Goal: Task Accomplishment & Management: Manage account settings

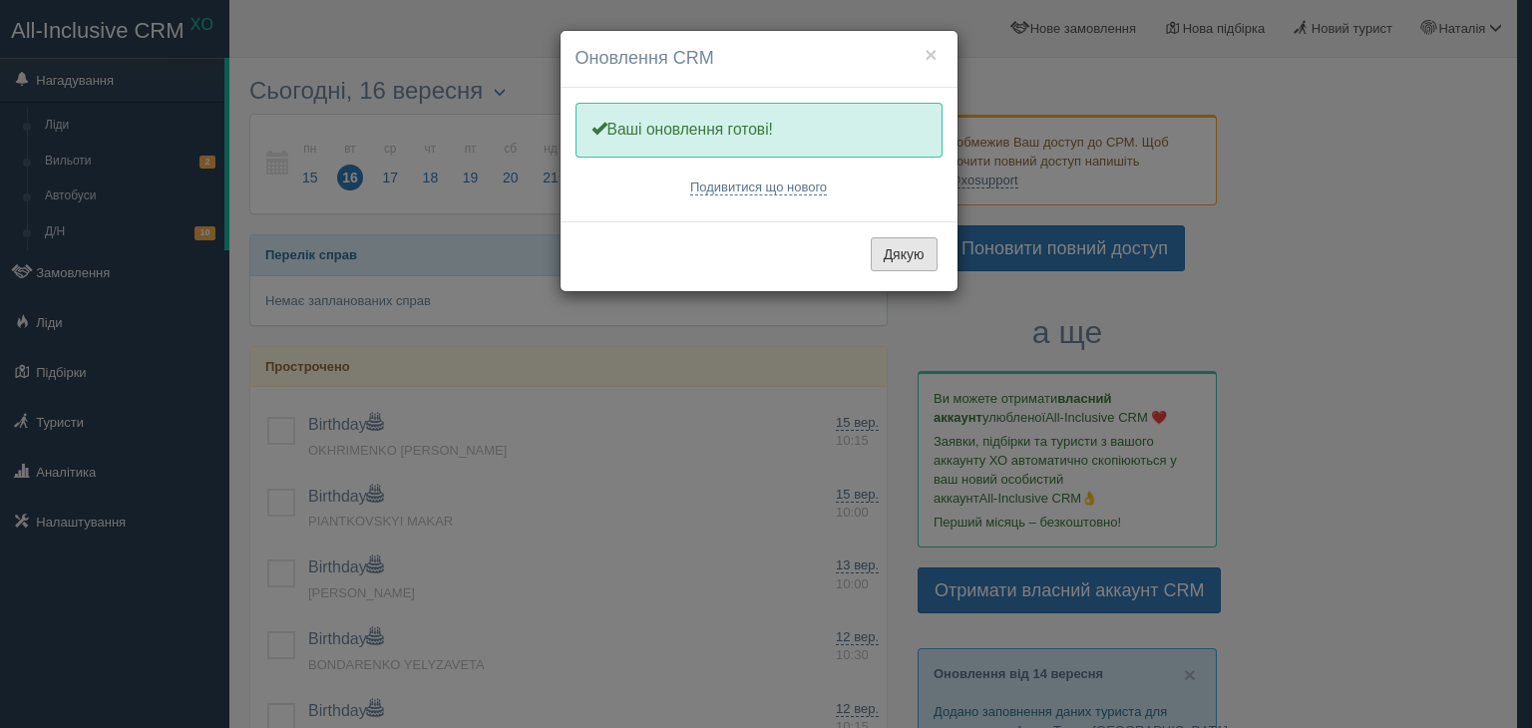
click at [914, 241] on button "Дякую" at bounding box center [904, 254] width 67 height 34
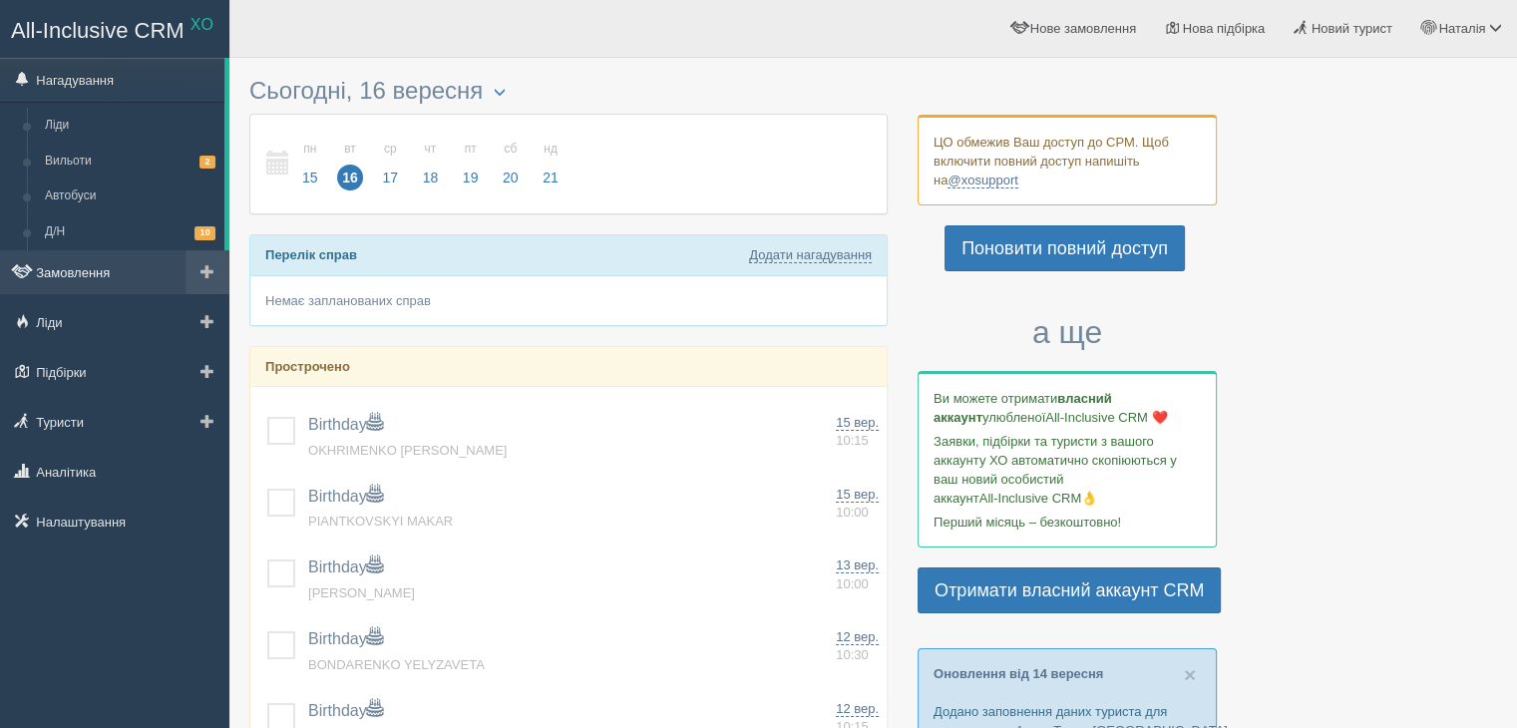
drag, startPoint x: 89, startPoint y: 259, endPoint x: 98, endPoint y: 266, distance: 11.4
click at [89, 260] on link "Замовлення" at bounding box center [114, 272] width 229 height 44
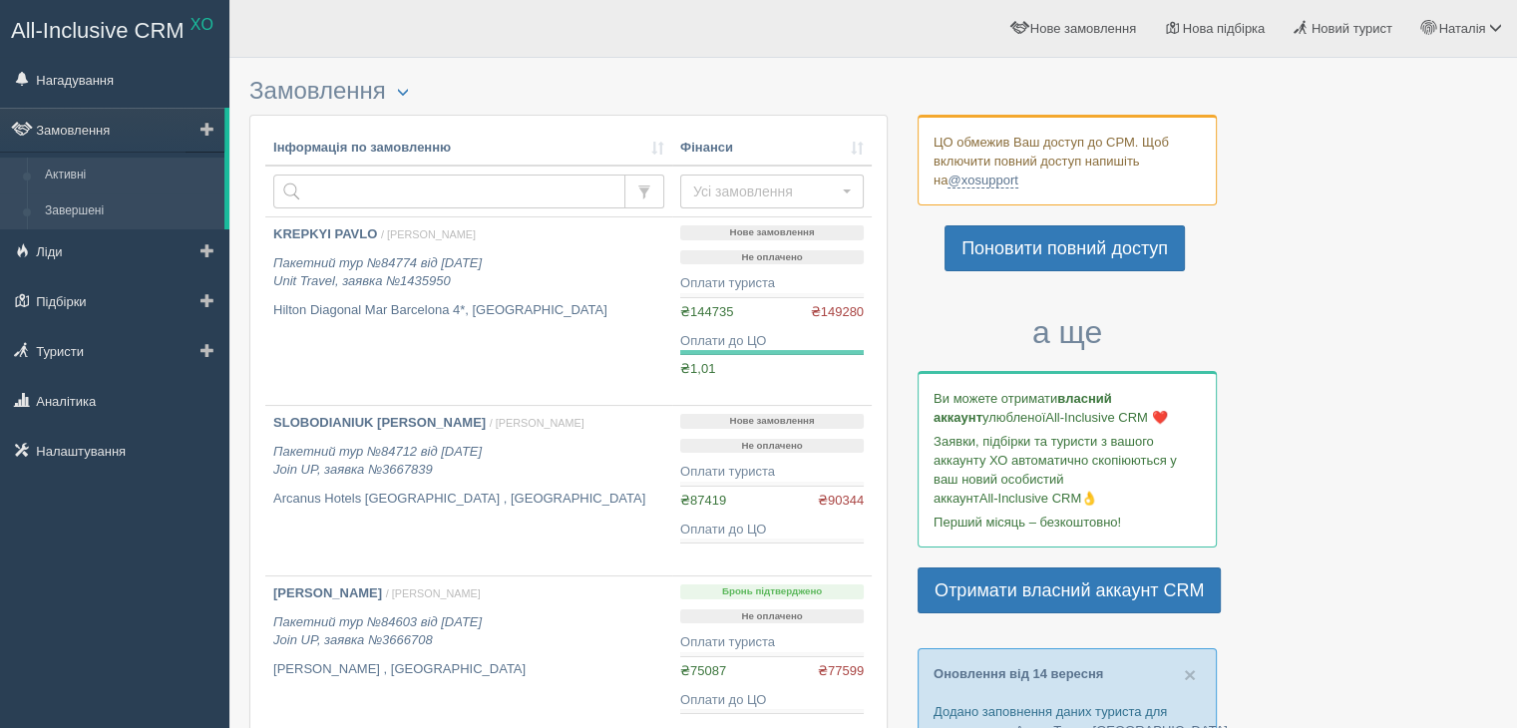
click at [89, 213] on link "Завершені" at bounding box center [130, 211] width 188 height 36
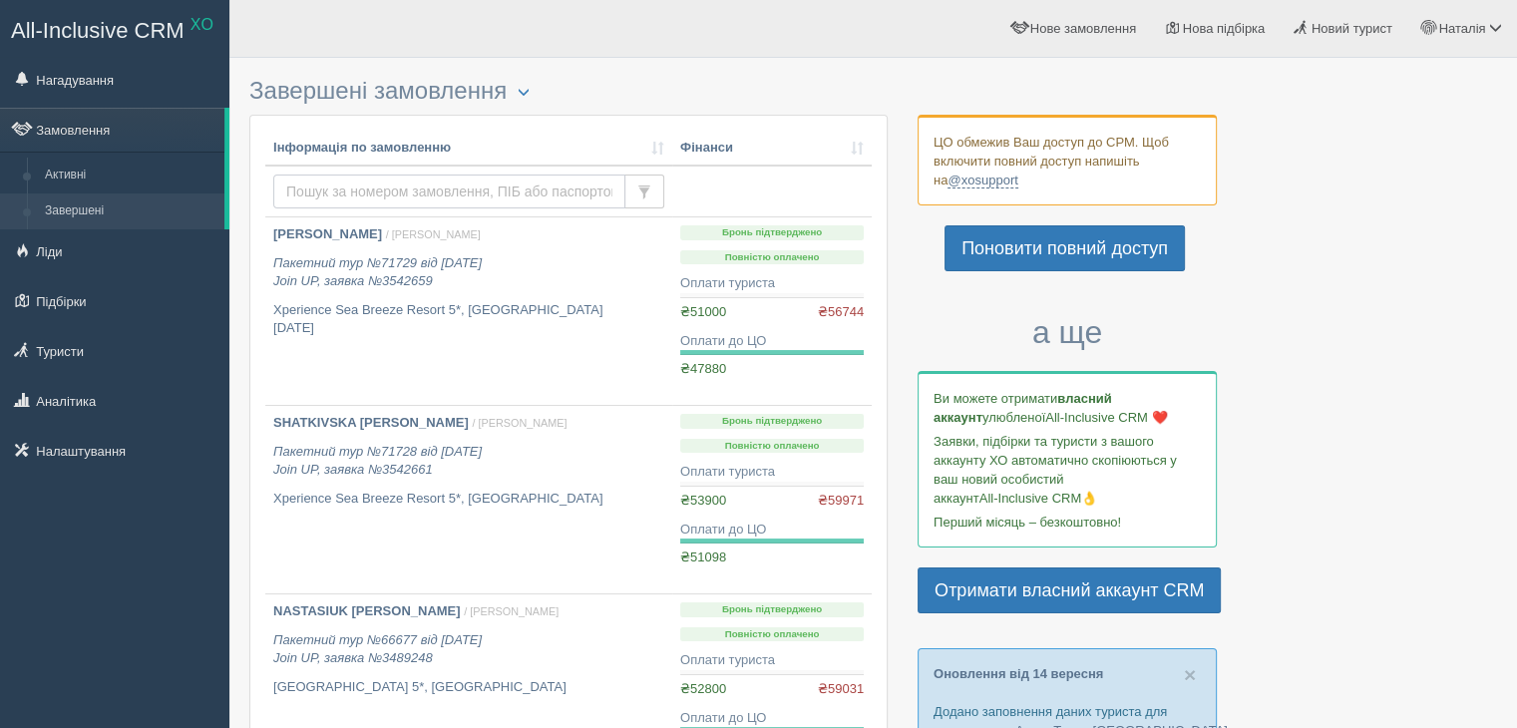
click at [356, 195] on input "text" at bounding box center [449, 192] width 352 height 34
type input "з"
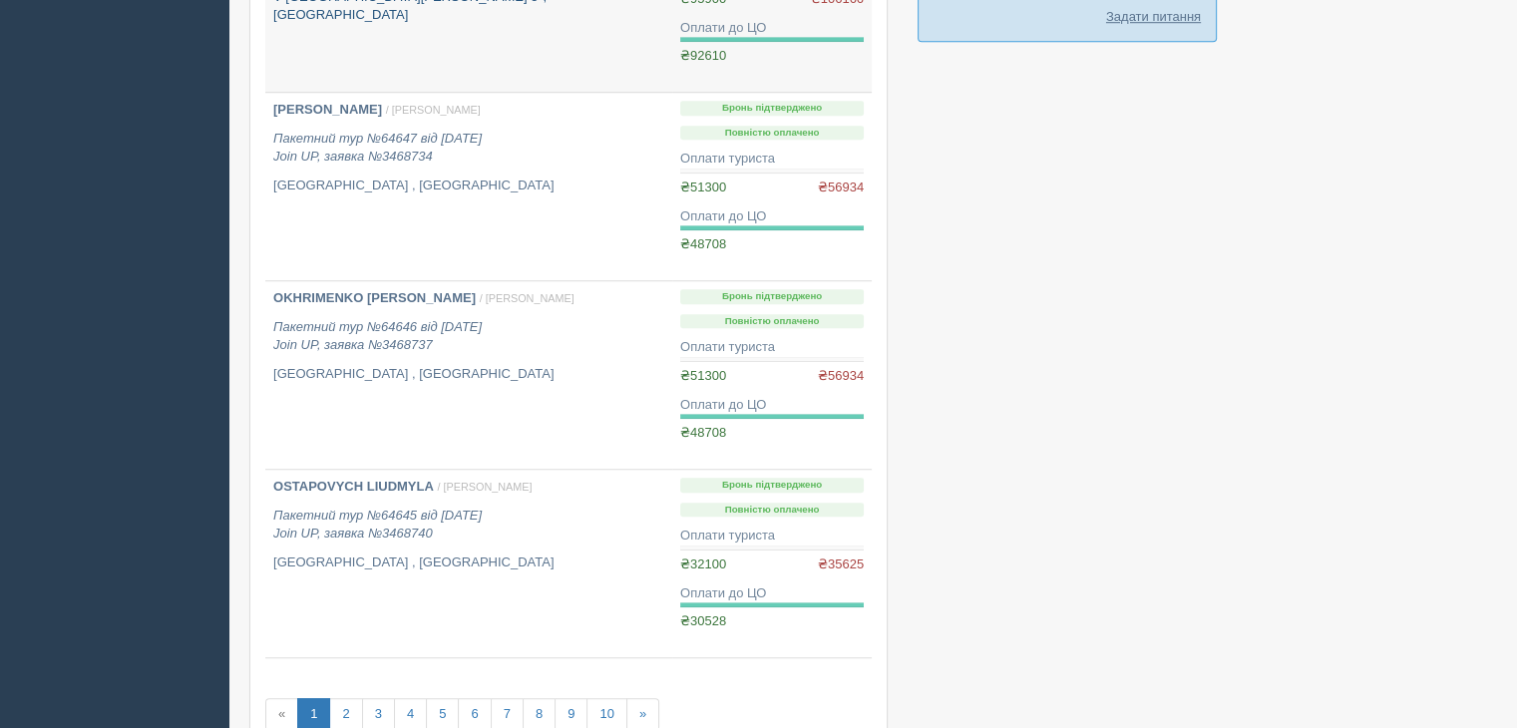
scroll to position [1496, 0]
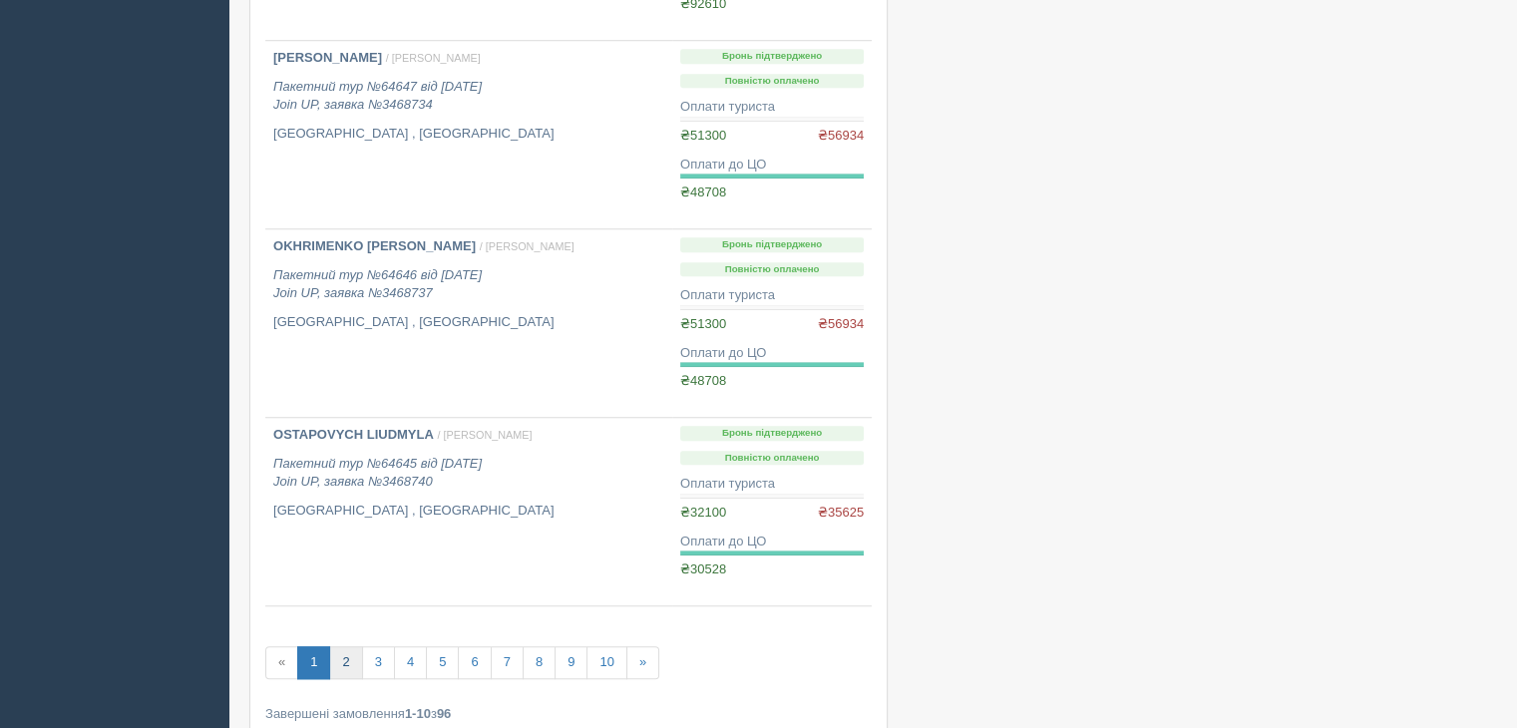
type input "palamar"
click at [336, 659] on link "2" at bounding box center [345, 662] width 33 height 33
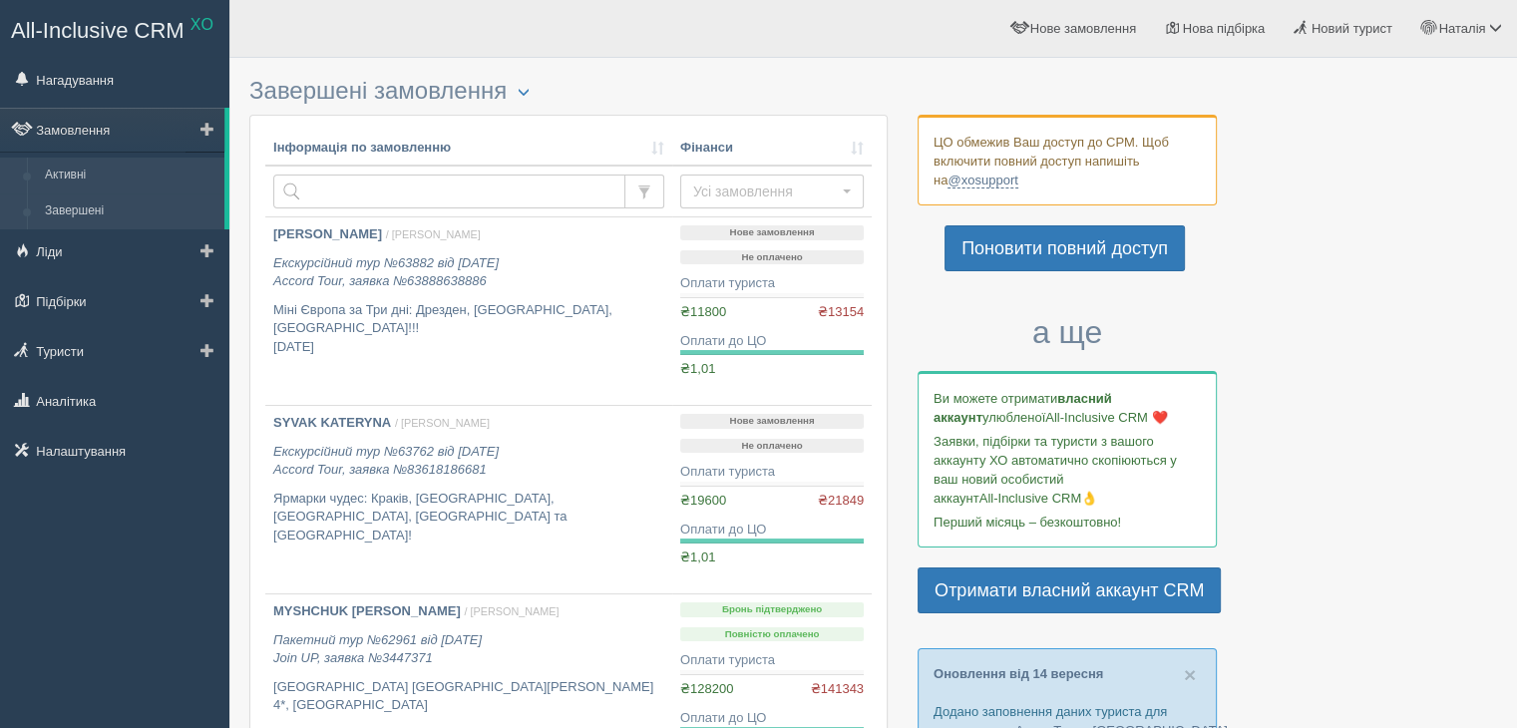
click at [73, 177] on link "Активні" at bounding box center [130, 176] width 188 height 36
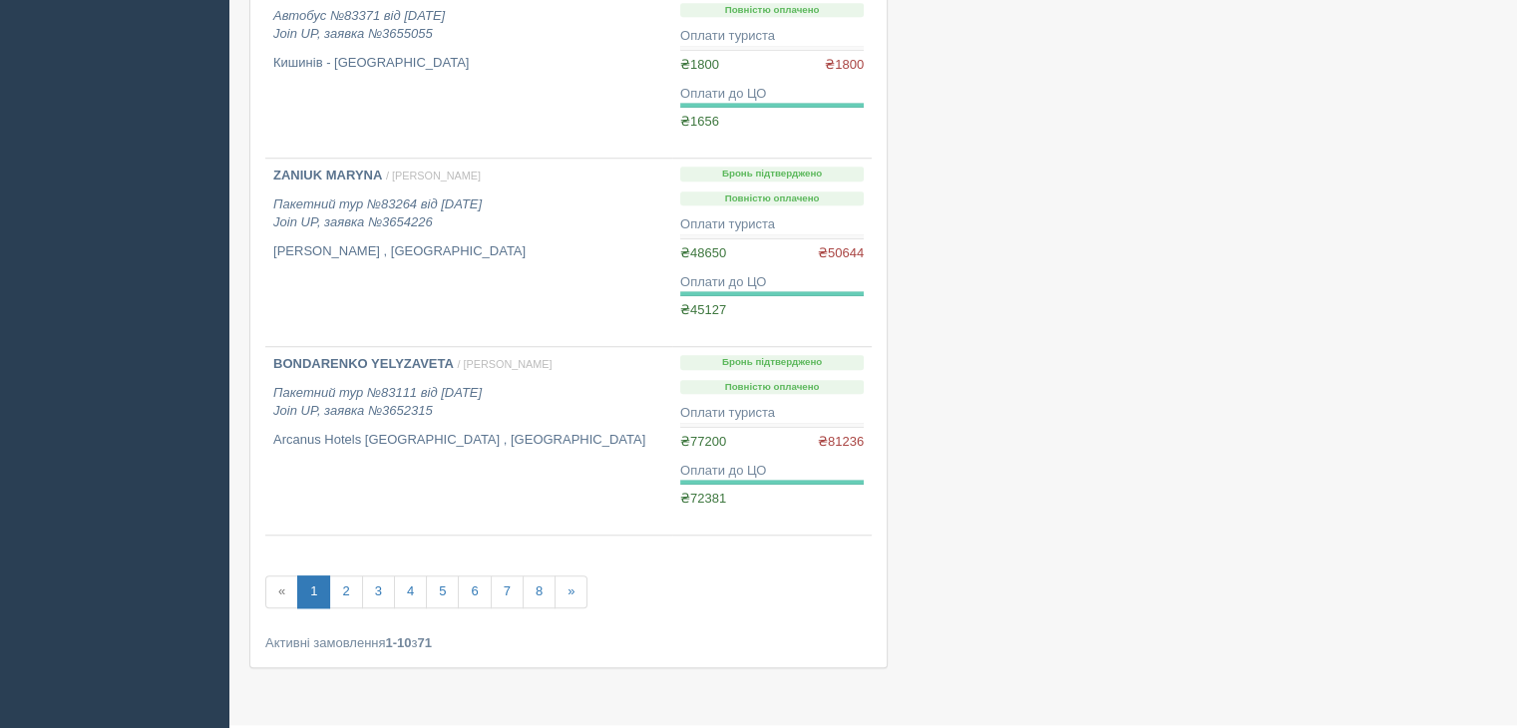
scroll to position [1560, 0]
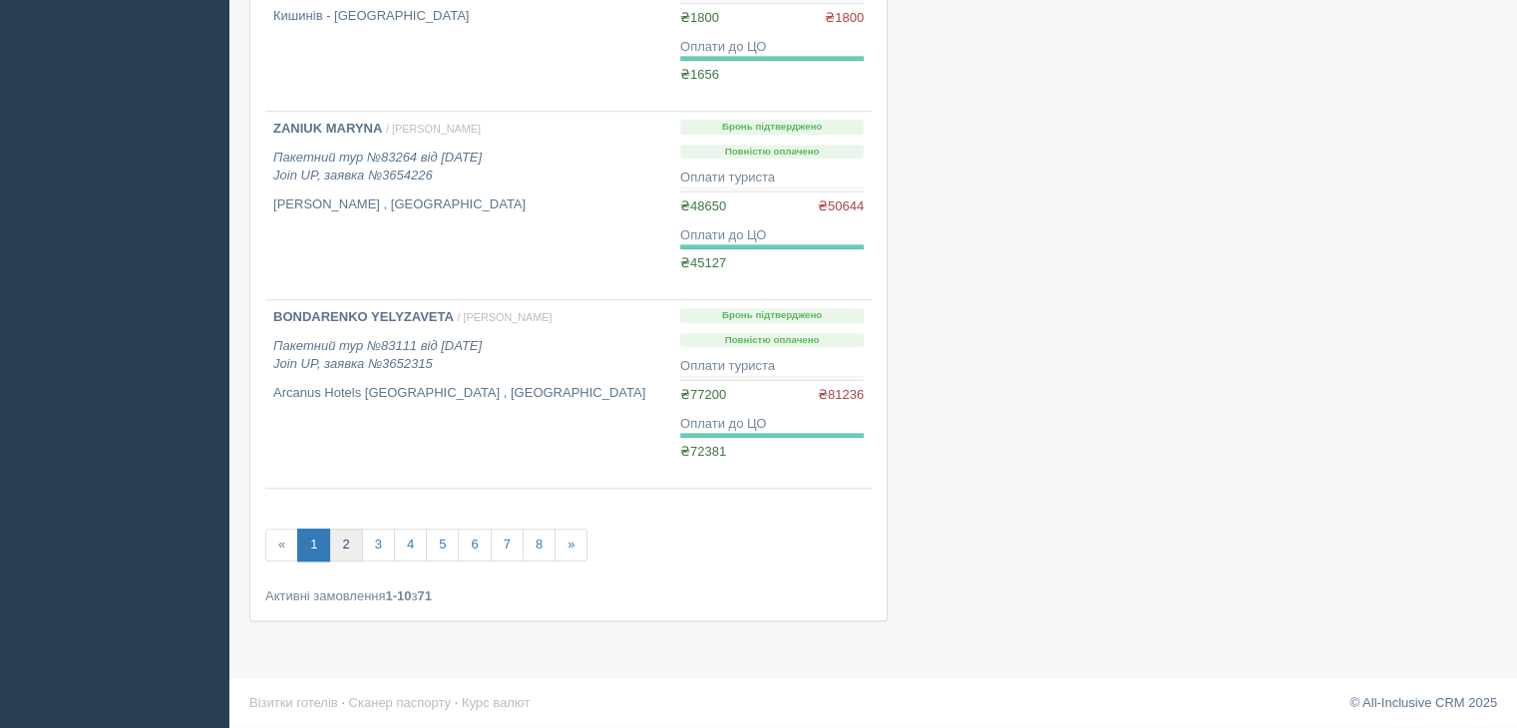
click at [352, 538] on link "2" at bounding box center [345, 545] width 33 height 33
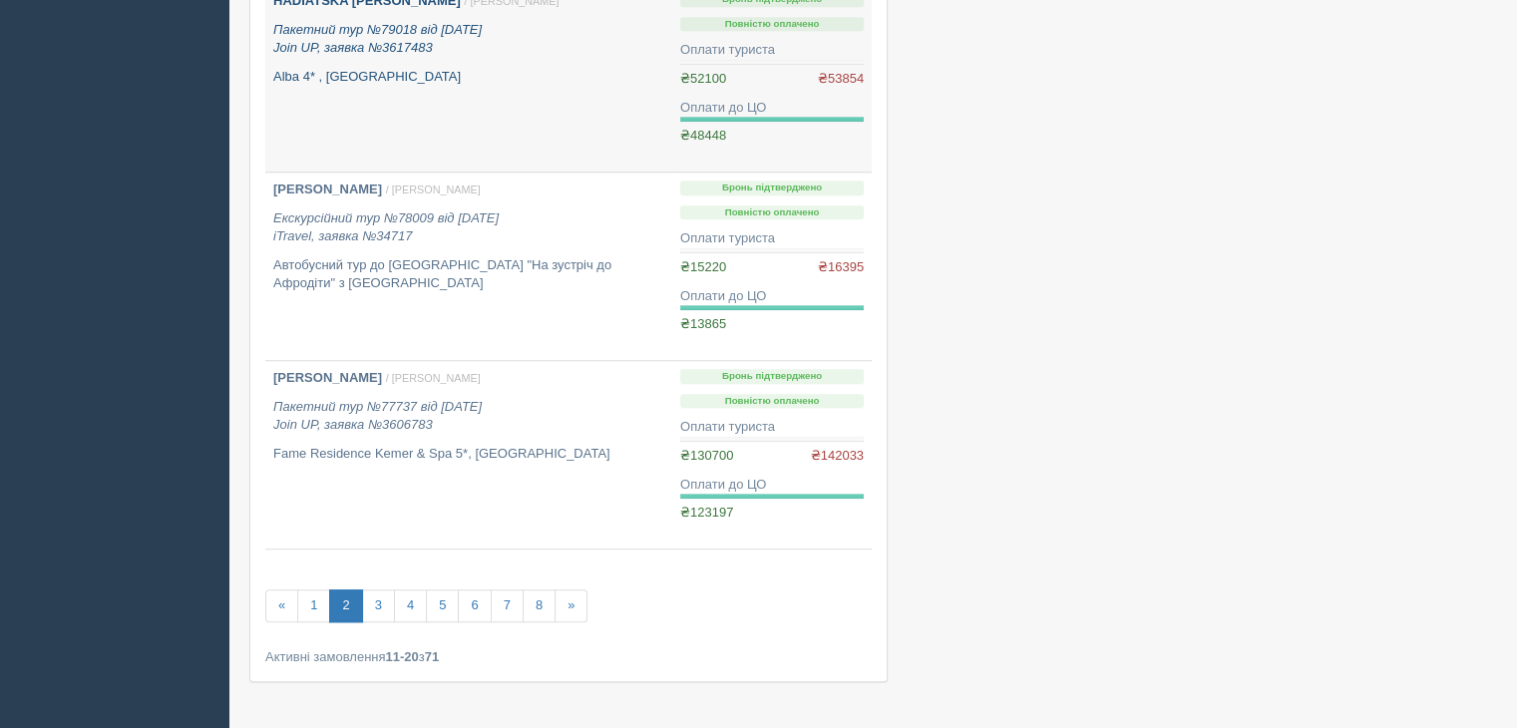
scroll to position [1596, 0]
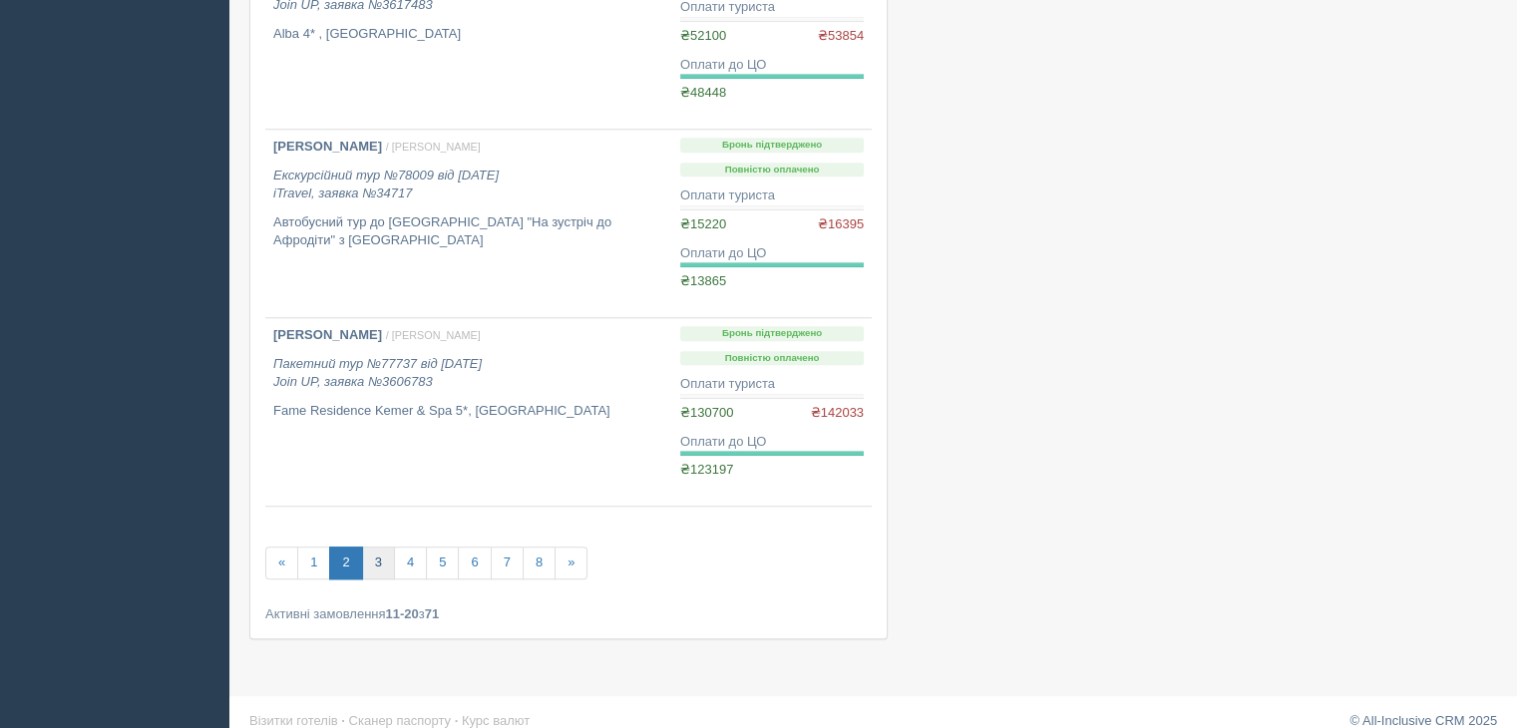
click at [383, 556] on link "3" at bounding box center [378, 563] width 33 height 33
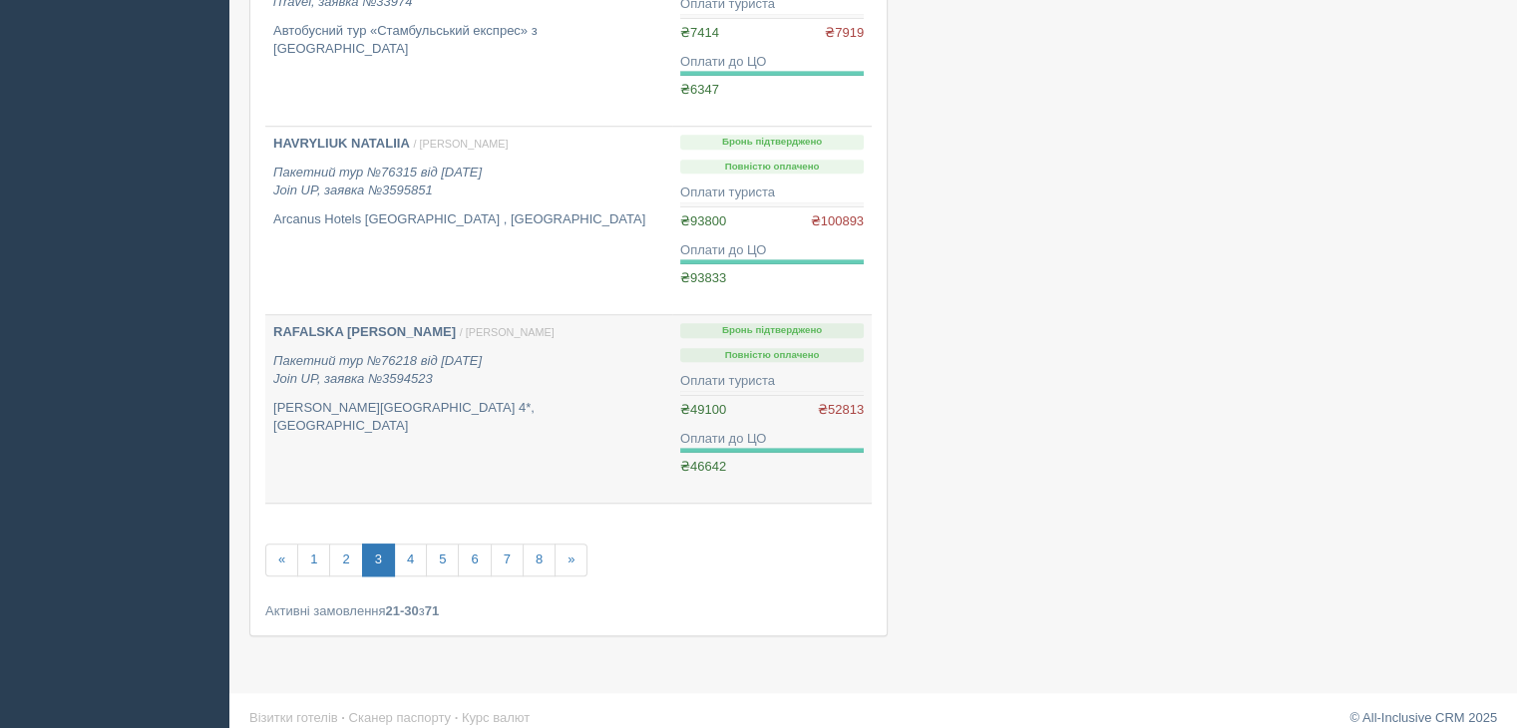
scroll to position [1615, 0]
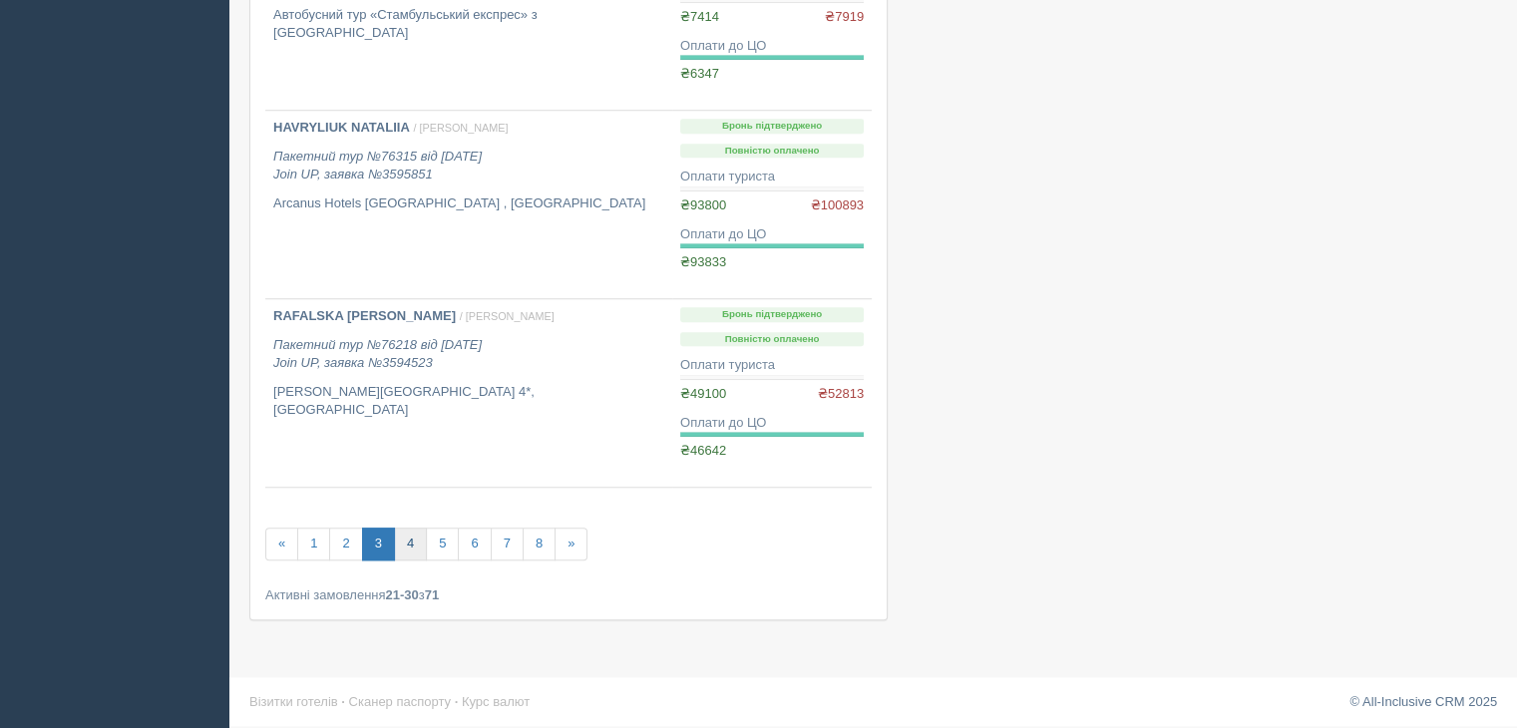
click at [415, 542] on link "4" at bounding box center [410, 544] width 33 height 33
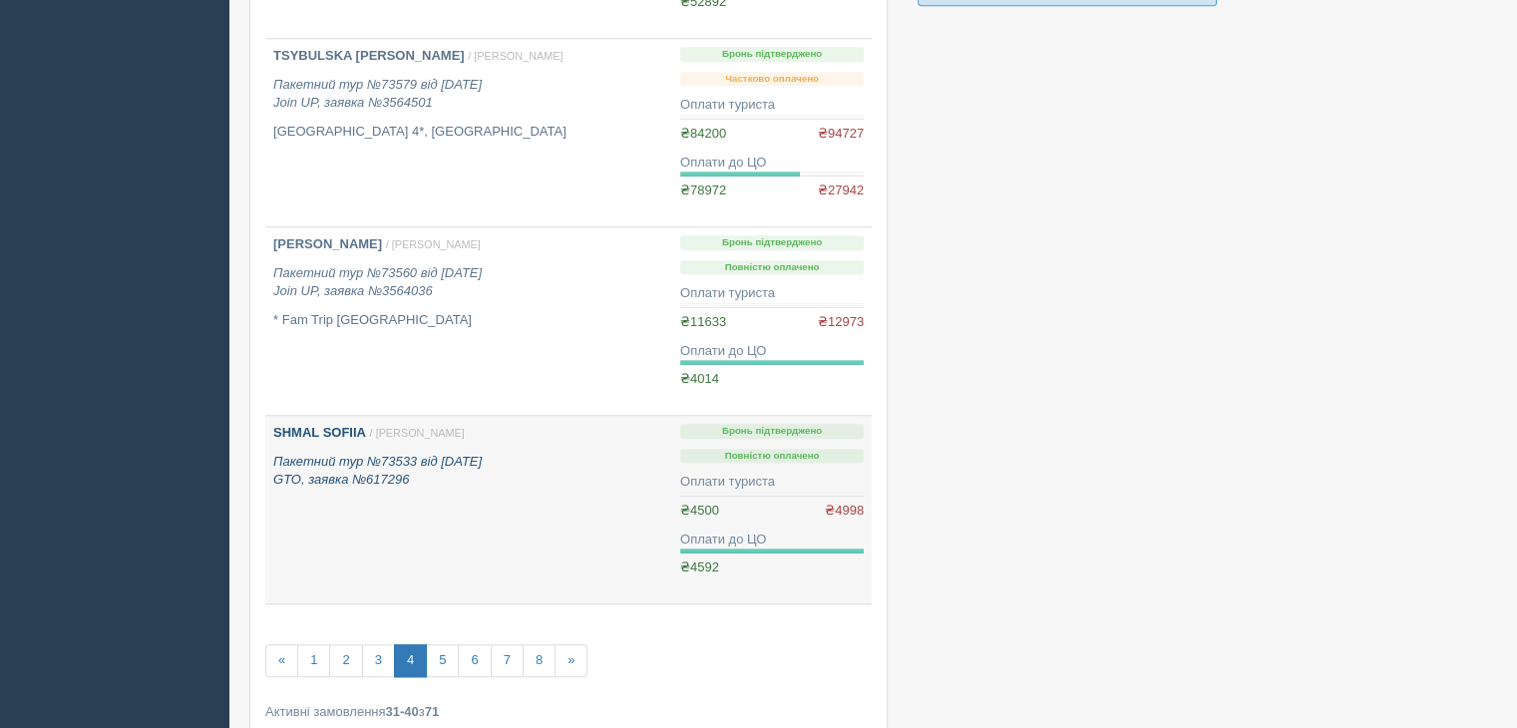
scroll to position [1496, 0]
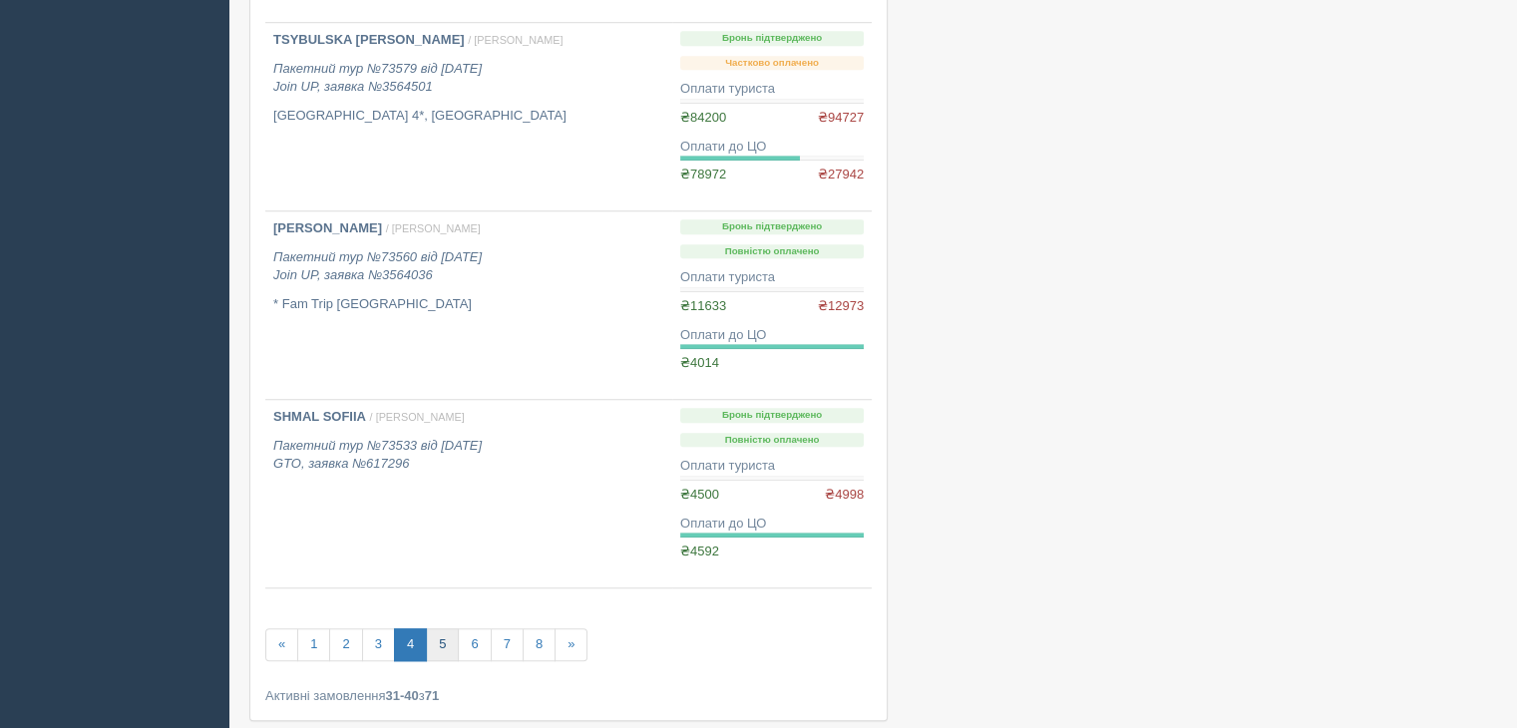
click at [439, 645] on link "5" at bounding box center [442, 644] width 33 height 33
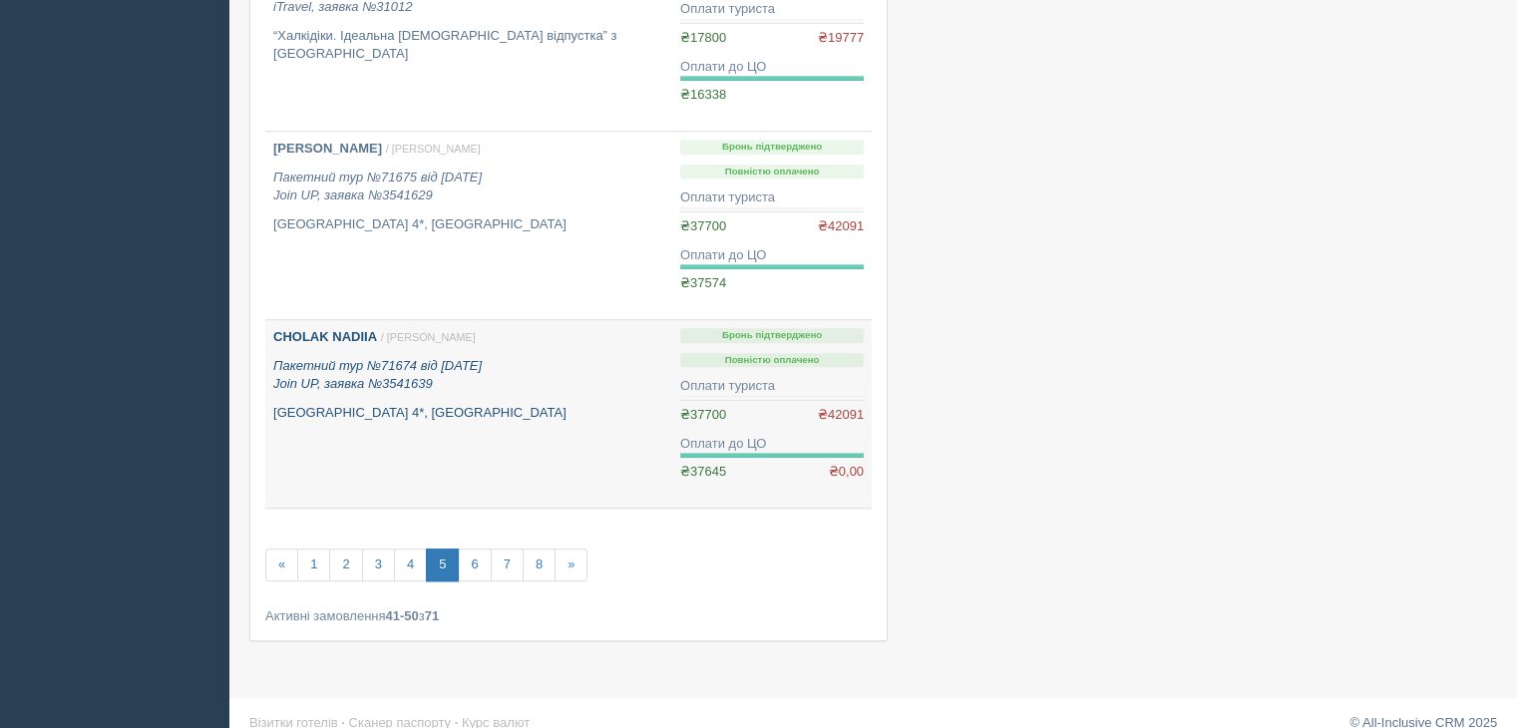
scroll to position [1615, 0]
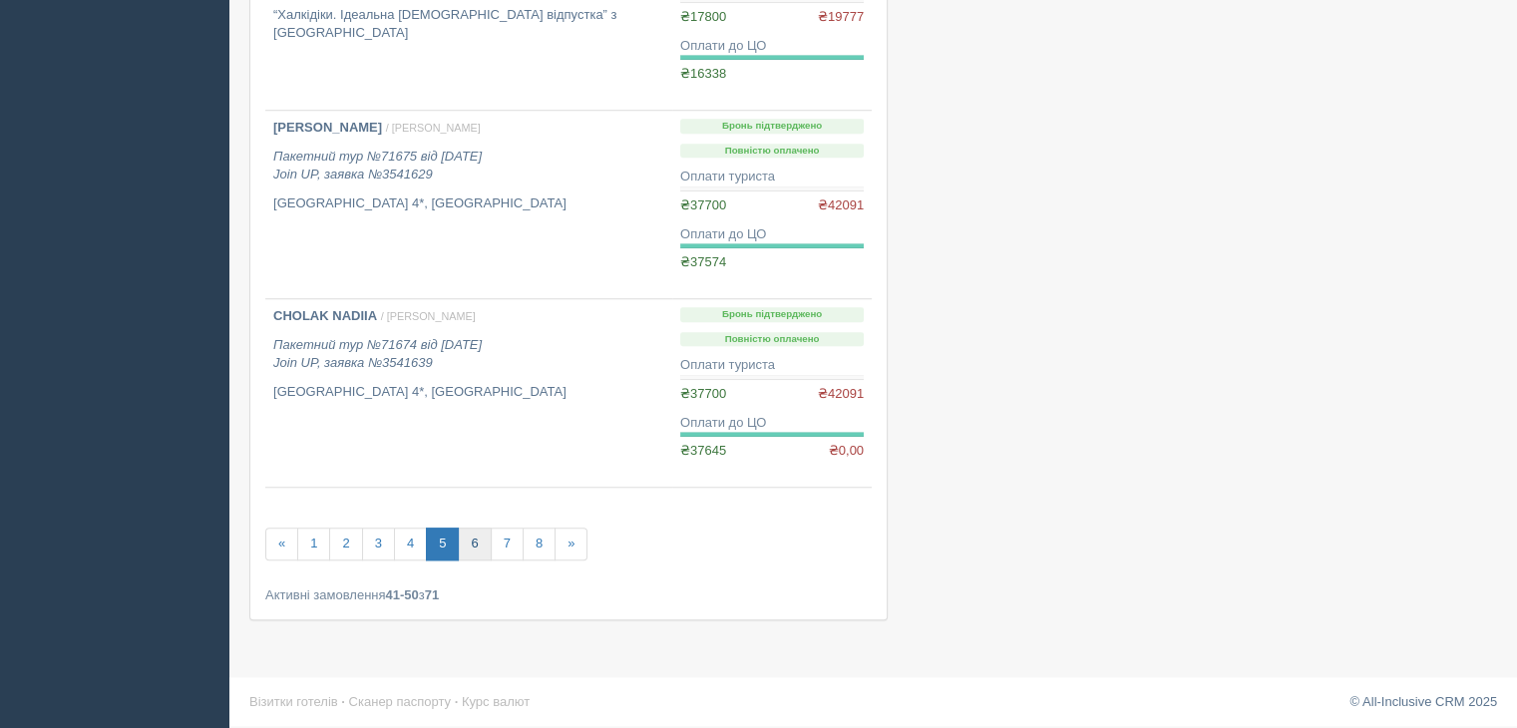
click at [467, 540] on link "6" at bounding box center [474, 544] width 33 height 33
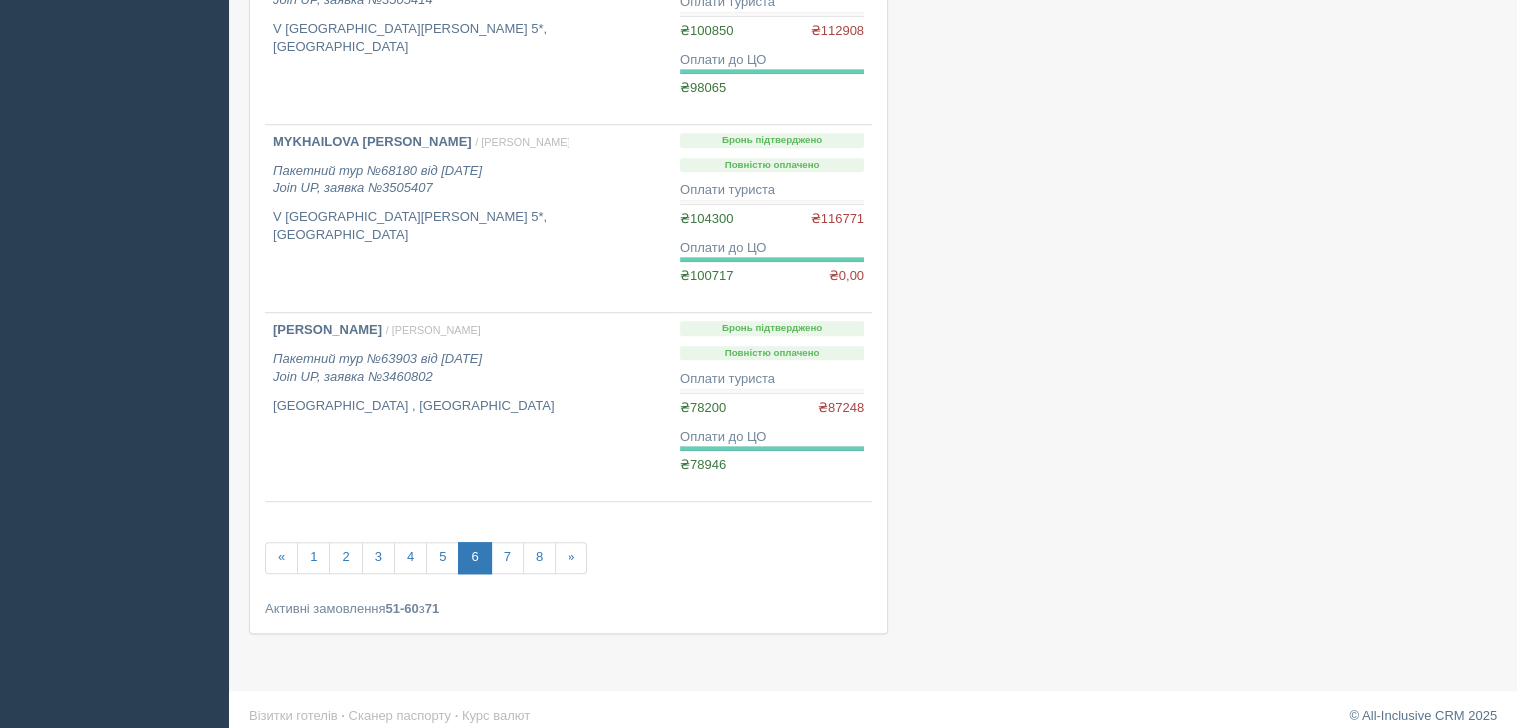
scroll to position [1615, 0]
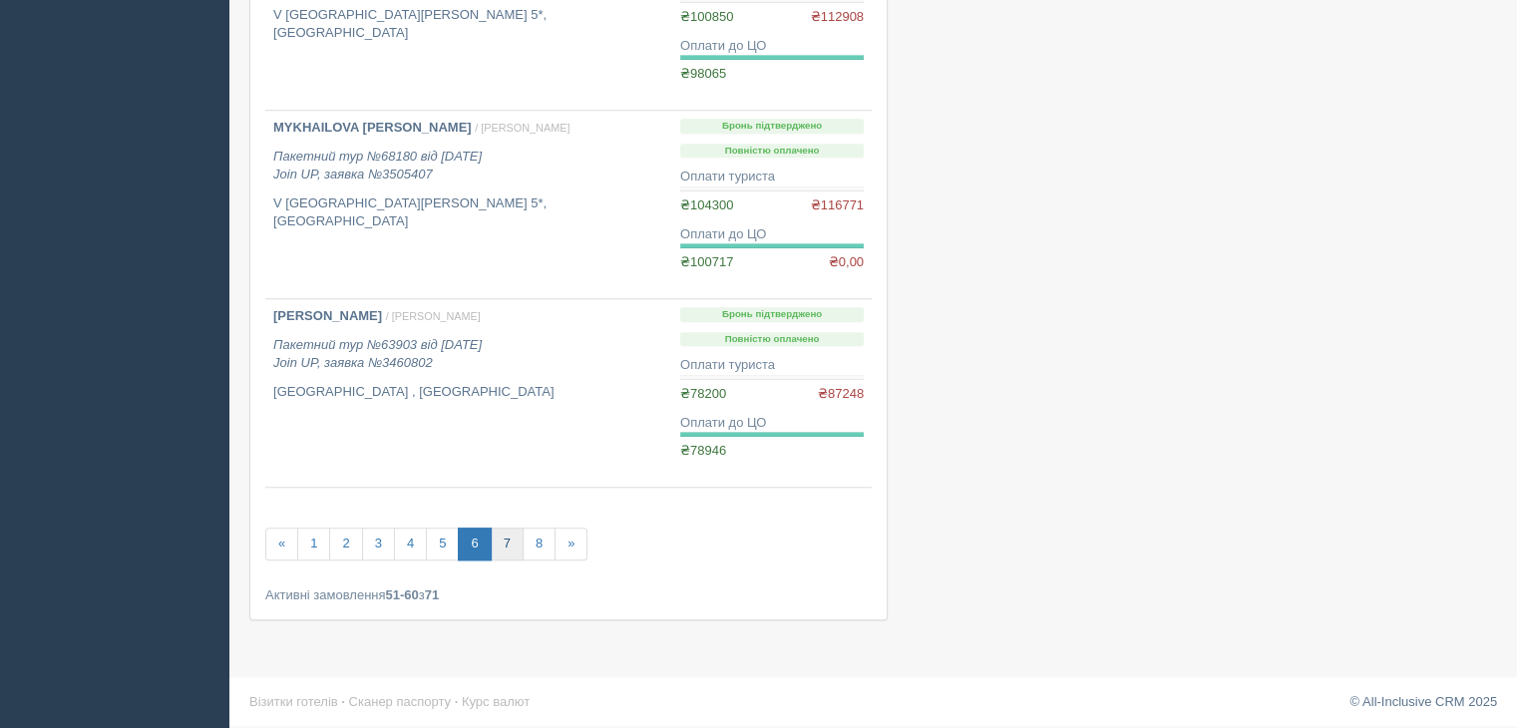
click at [503, 541] on link "7" at bounding box center [507, 544] width 33 height 33
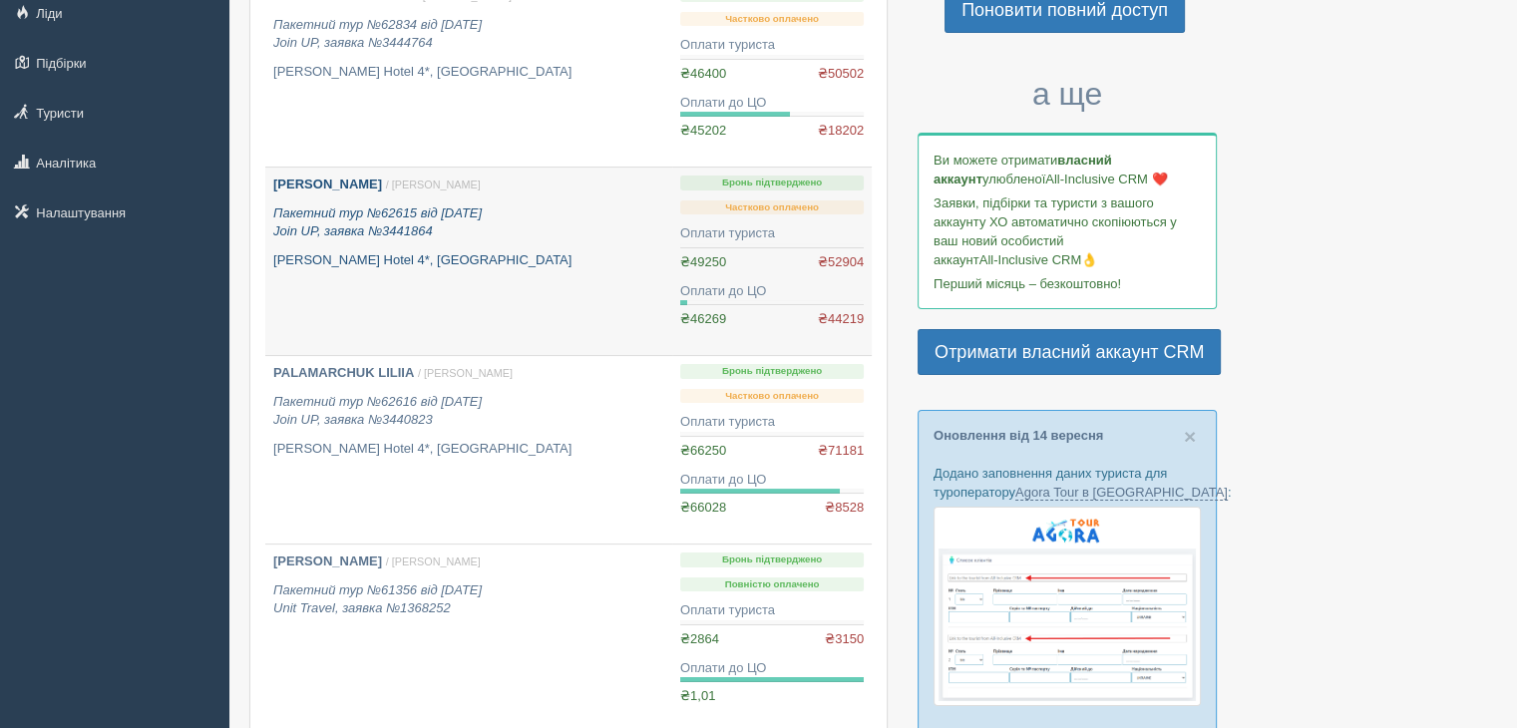
scroll to position [299, 0]
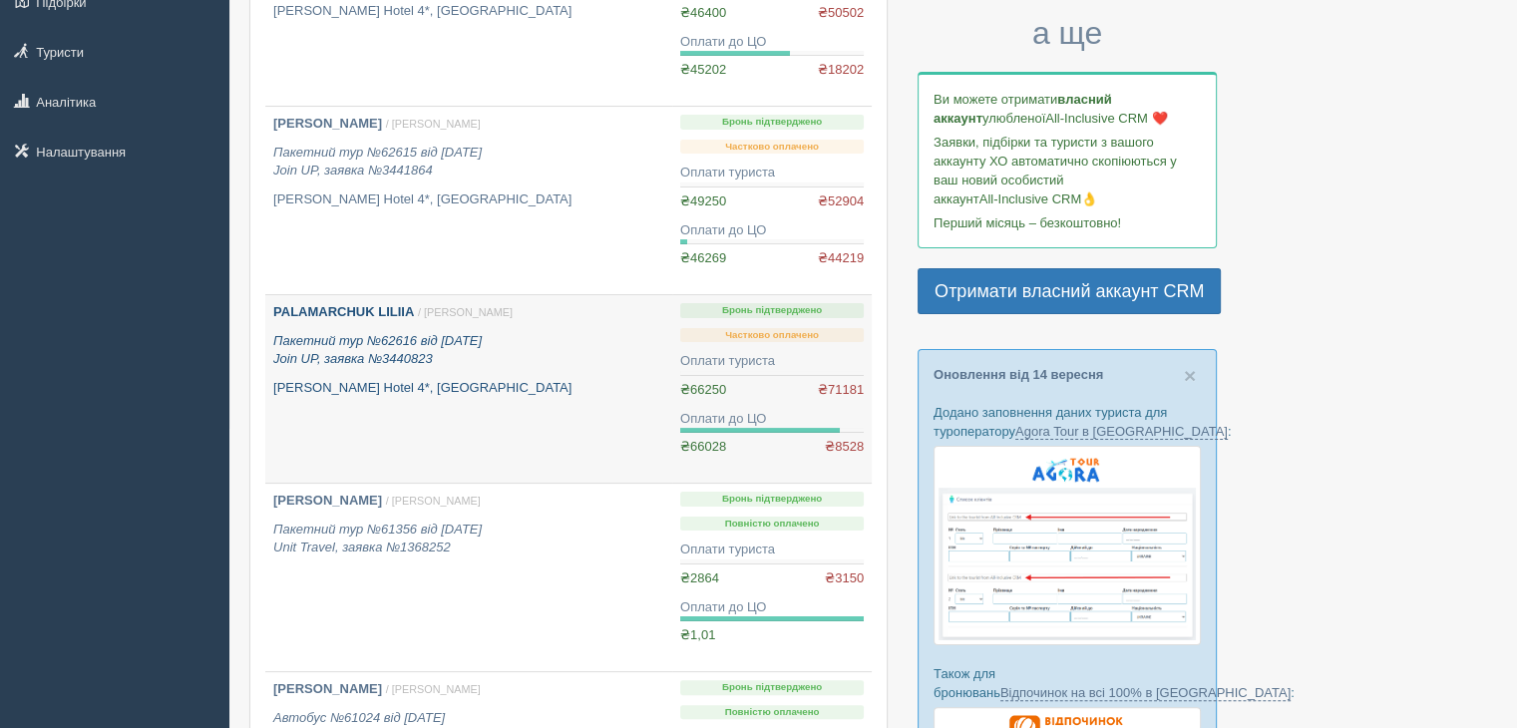
click at [495, 356] on p "Пакетний тур №62616 від [DATE] Join UP, заявка №3440823" at bounding box center [468, 350] width 391 height 37
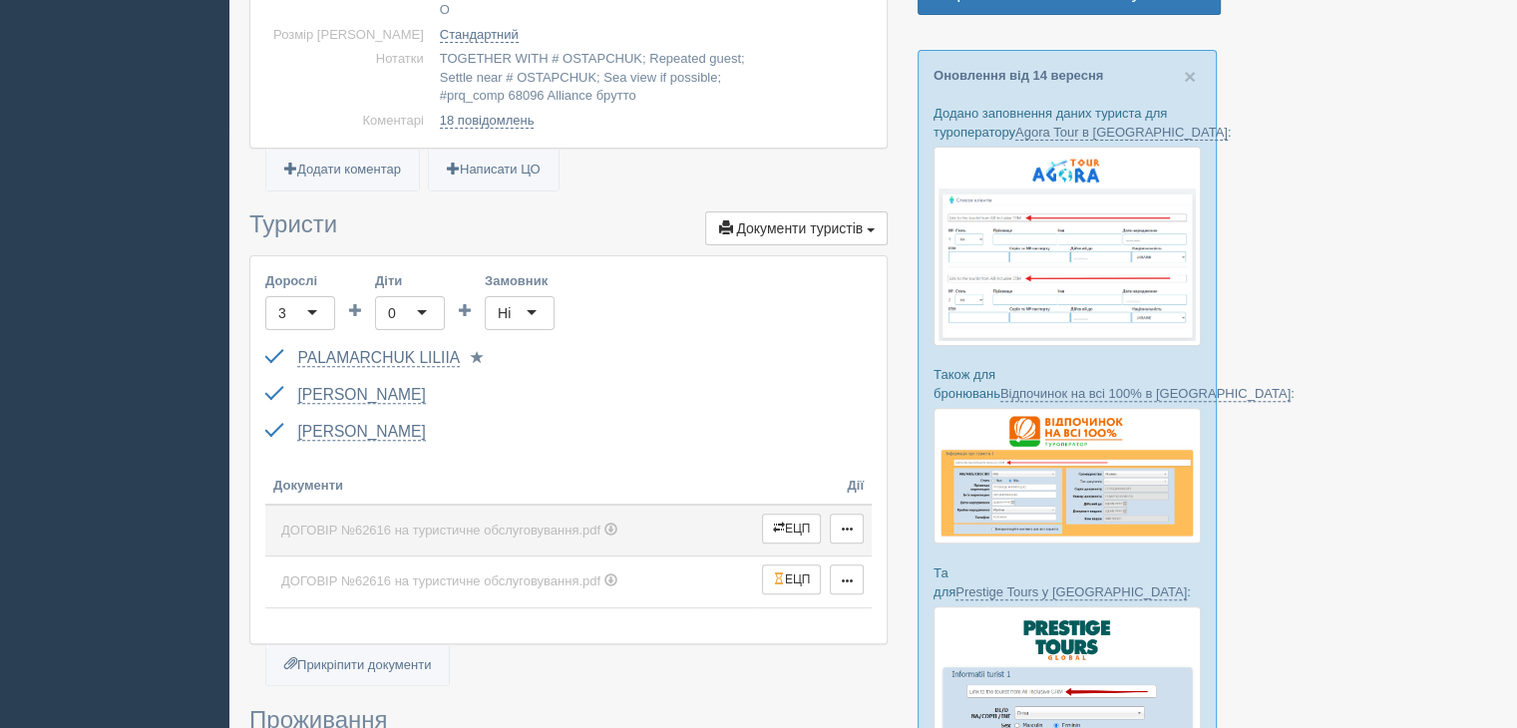
scroll to position [698, 0]
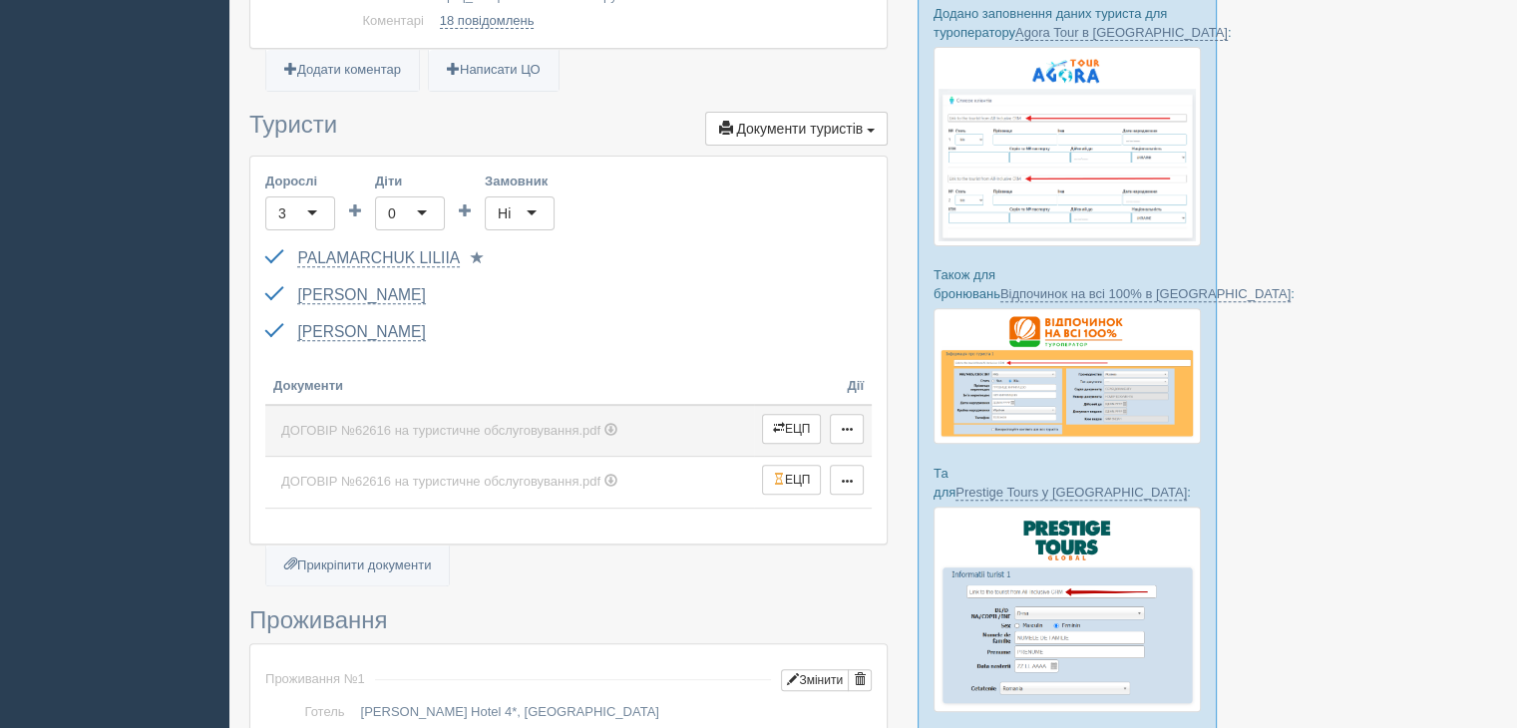
click at [568, 423] on span "ДОГОВІР №62616 на туристичне обслуговування.pdf" at bounding box center [440, 430] width 319 height 15
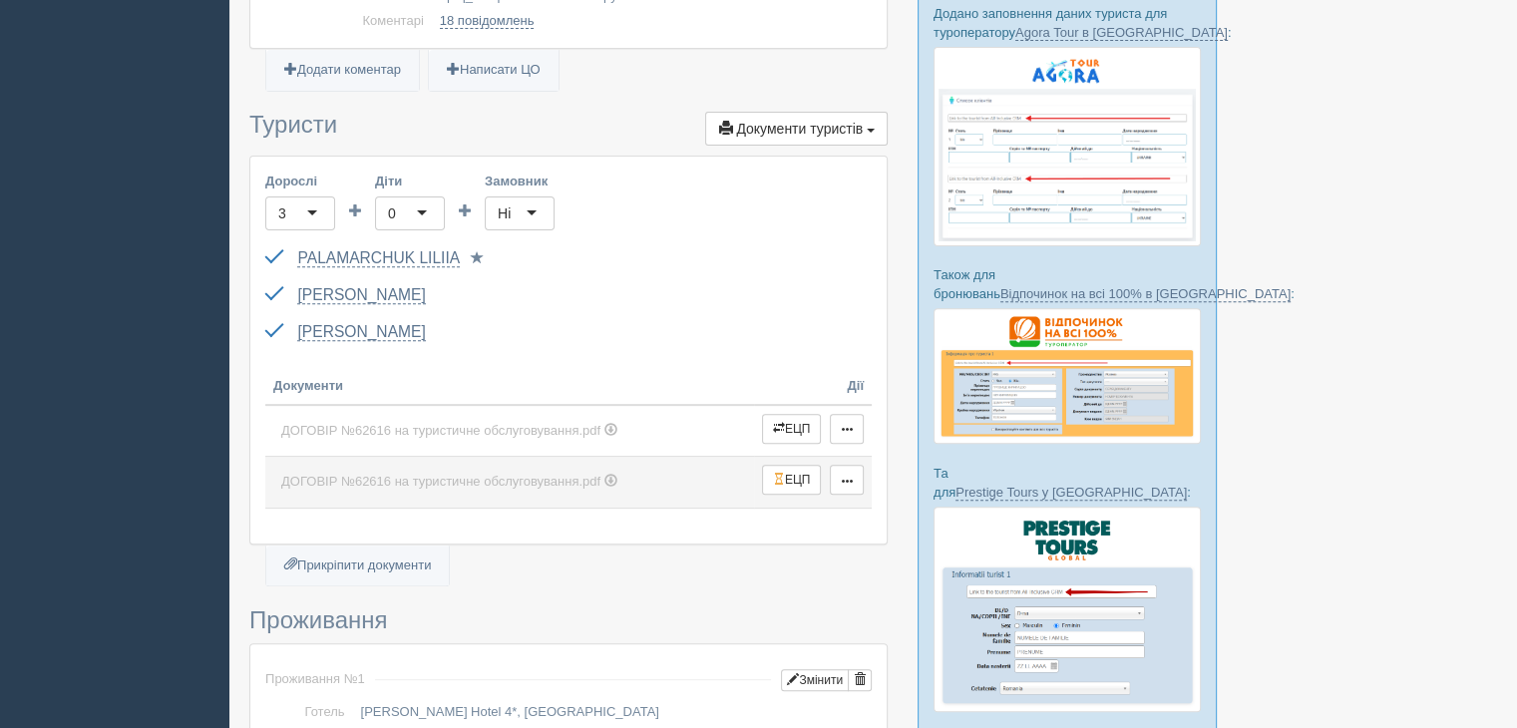
click at [694, 467] on link "ДОГОВІР №62616 на туристичне обслуговування.pdf" at bounding box center [509, 482] width 473 height 35
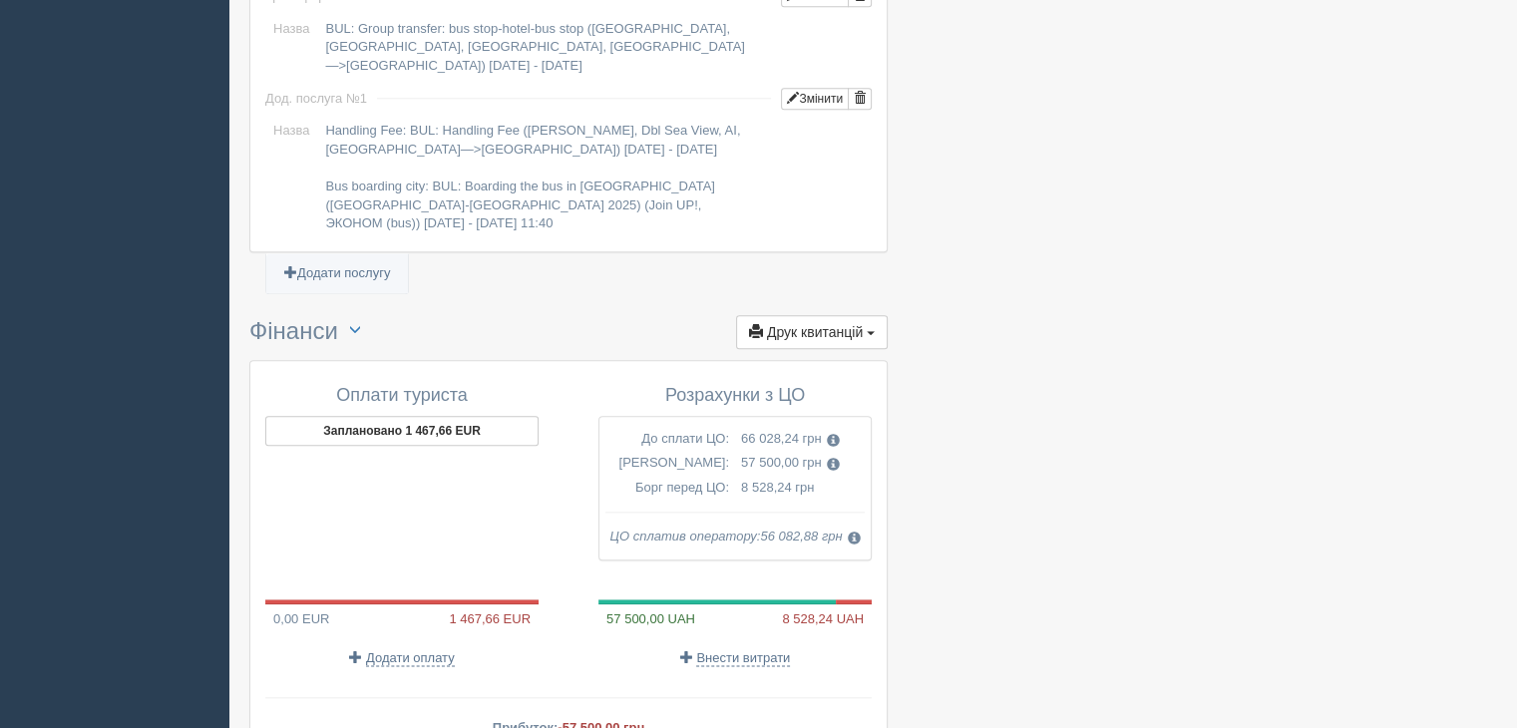
scroll to position [2294, 0]
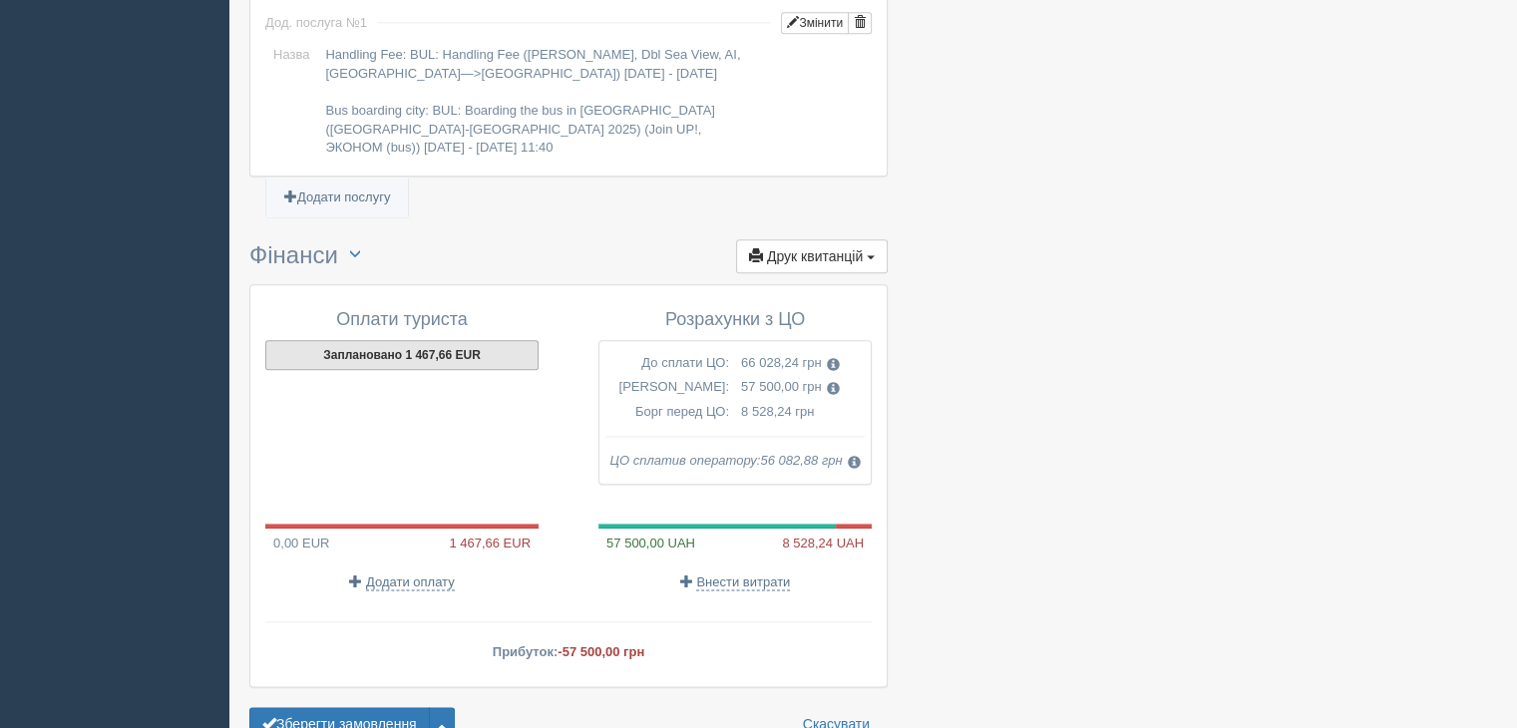
click at [512, 340] on button "Заплановано 1 467,66 EUR" at bounding box center [401, 355] width 273 height 30
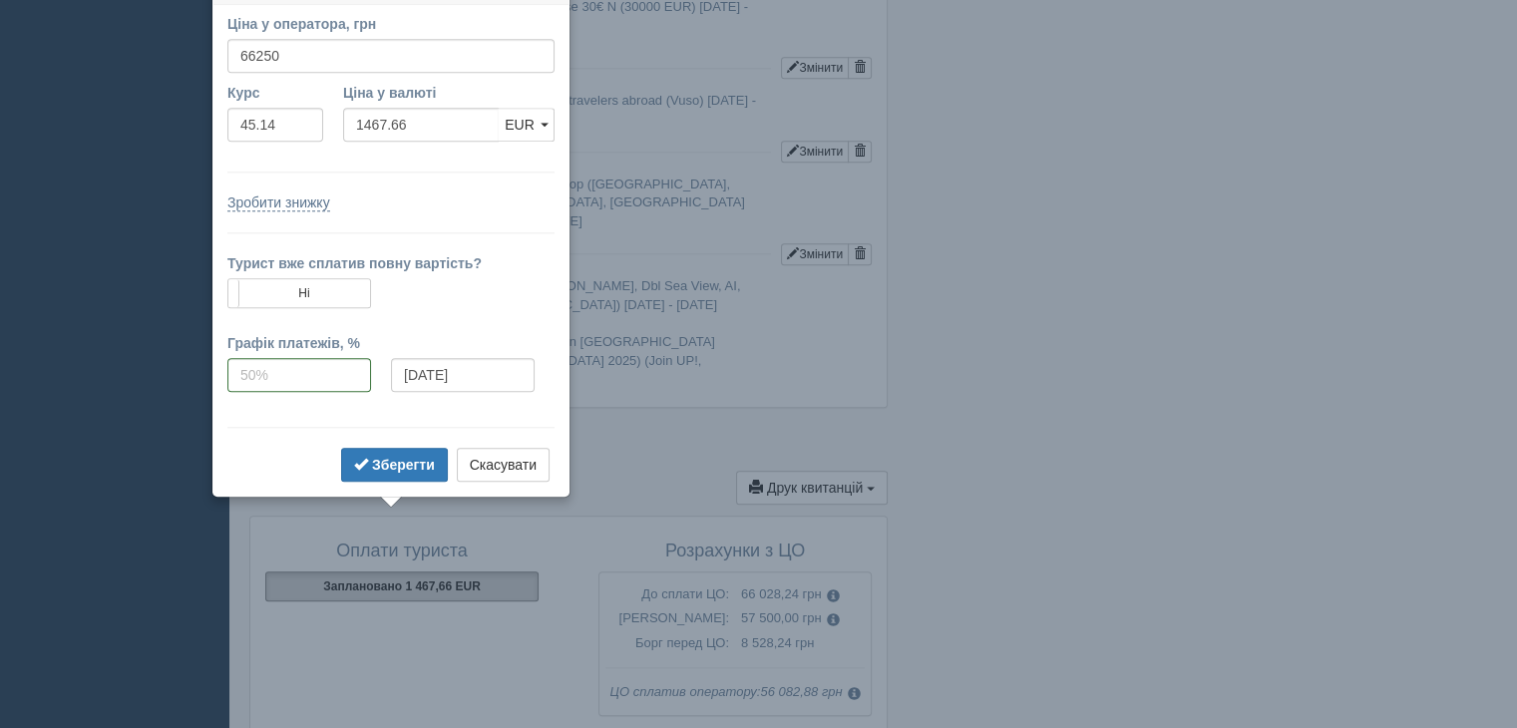
scroll to position [2033, 0]
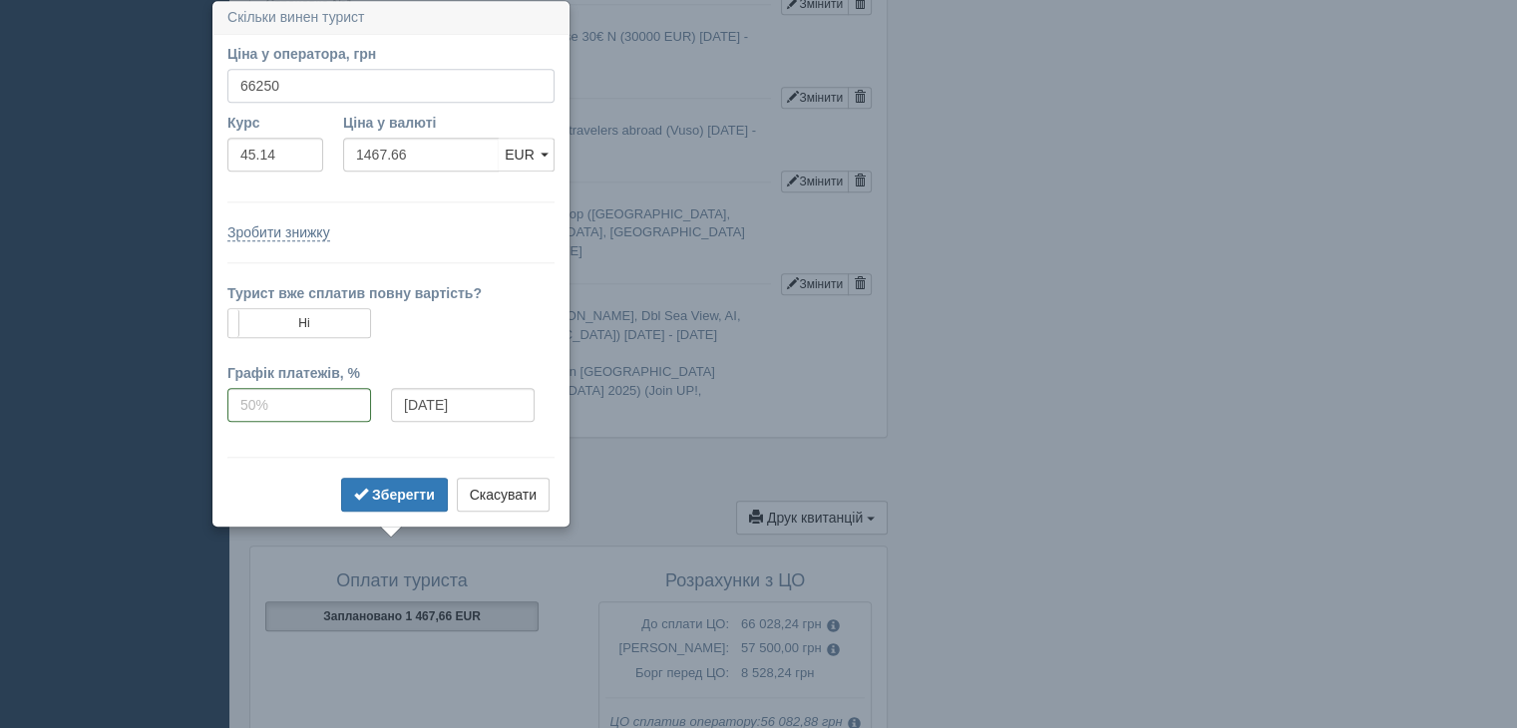
click at [307, 70] on input "66250" at bounding box center [390, 86] width 327 height 34
type input "65000"
type input "1439.96"
click at [439, 496] on button "Зберегти" at bounding box center [394, 495] width 107 height 34
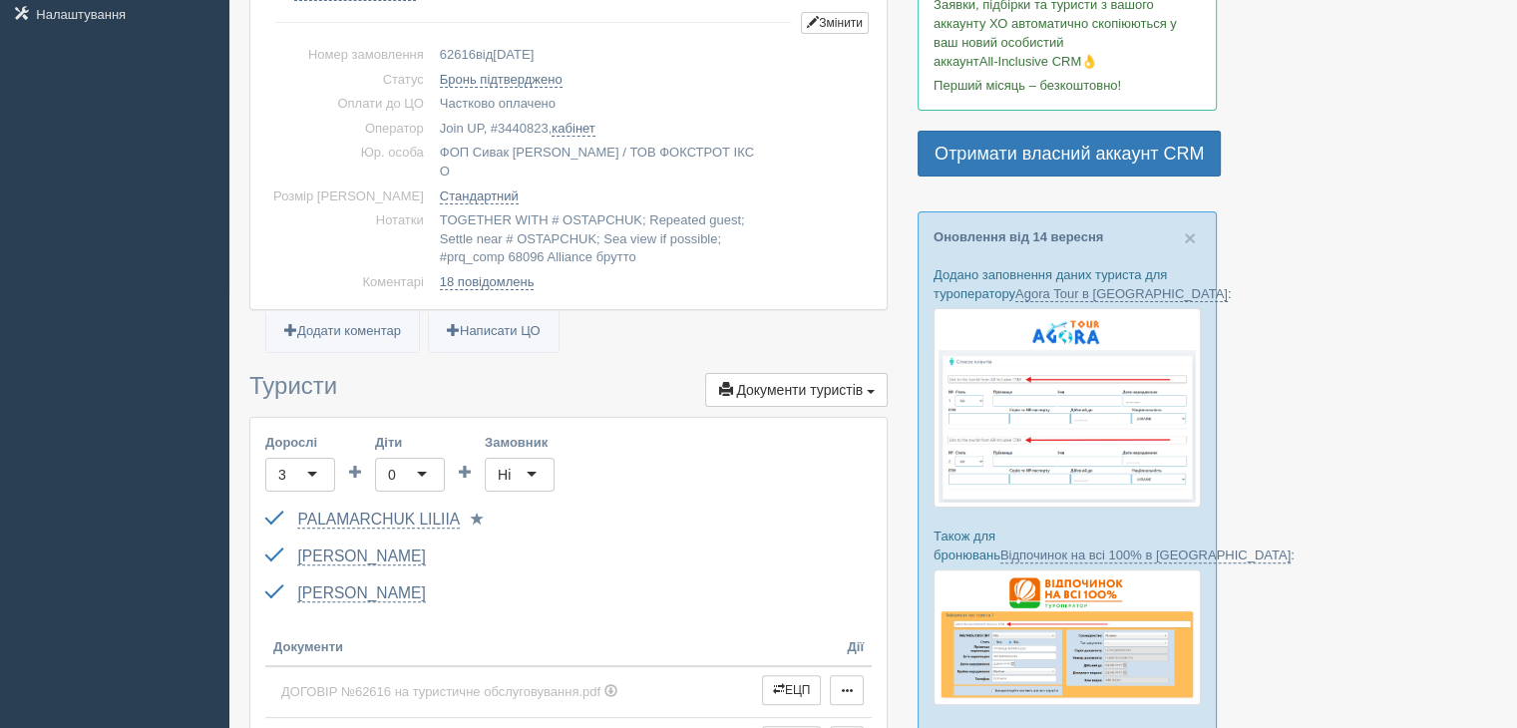
scroll to position [537, 0]
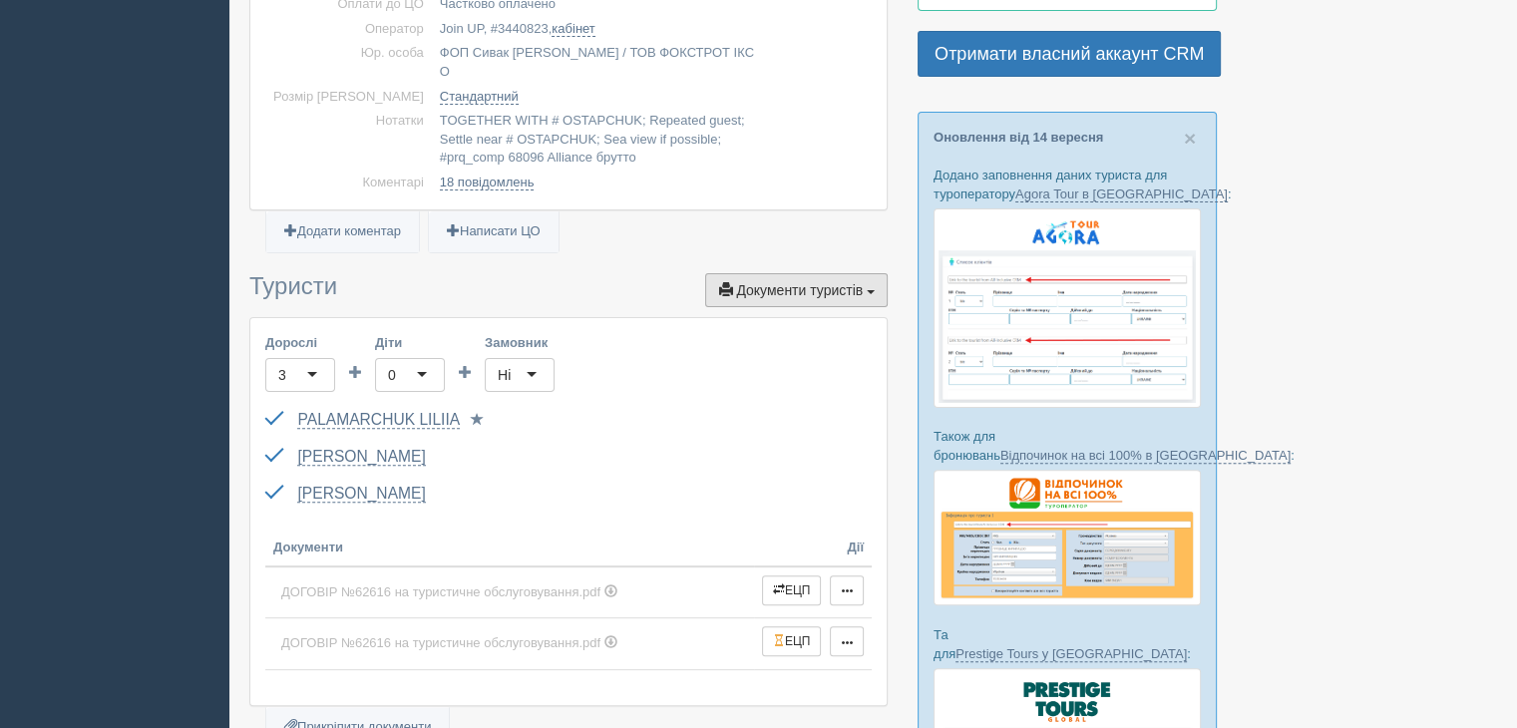
click at [776, 282] on span "Документи туристів" at bounding box center [799, 290] width 127 height 16
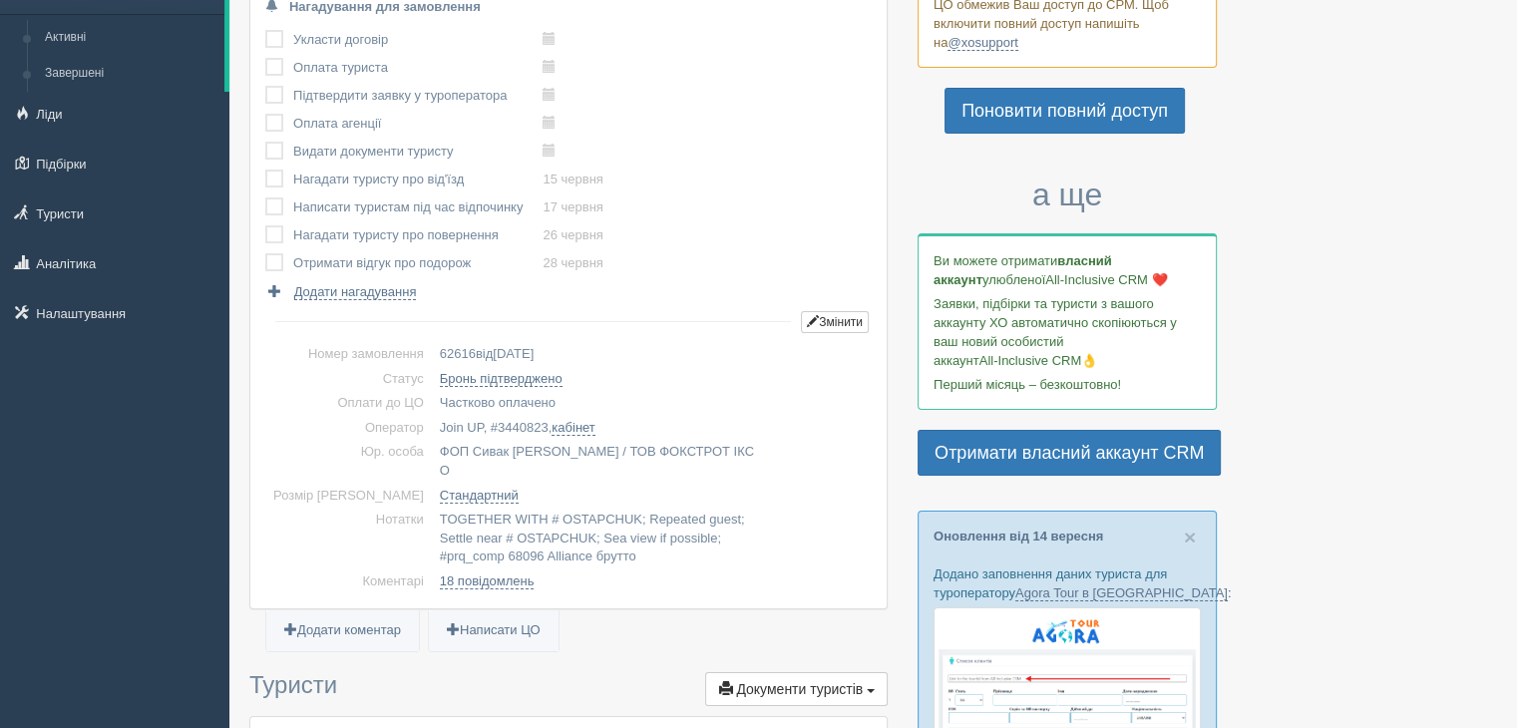
scroll to position [0, 0]
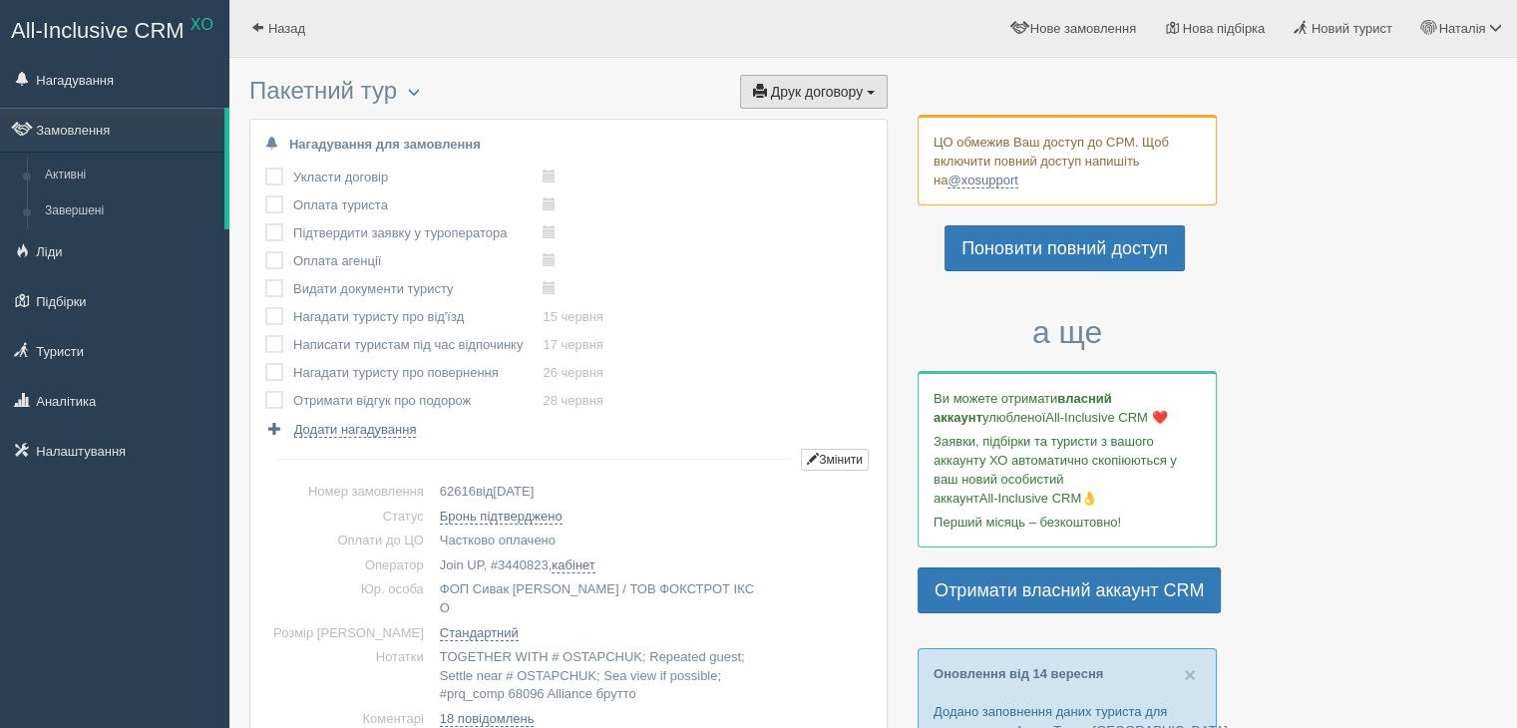
click at [826, 97] on span "Друк договору" at bounding box center [817, 92] width 92 height 16
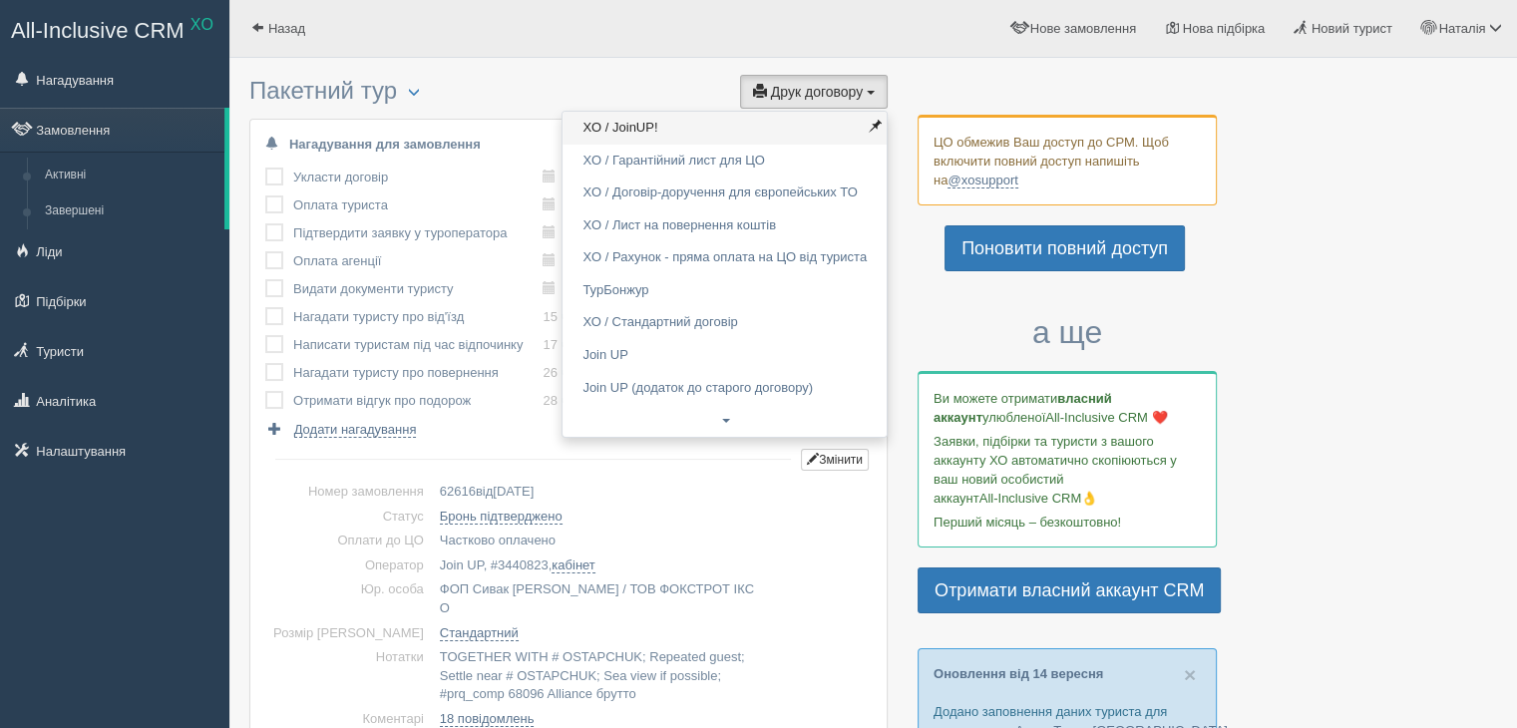
click at [730, 130] on link "XO / JoinUP!" at bounding box center [724, 128] width 324 height 33
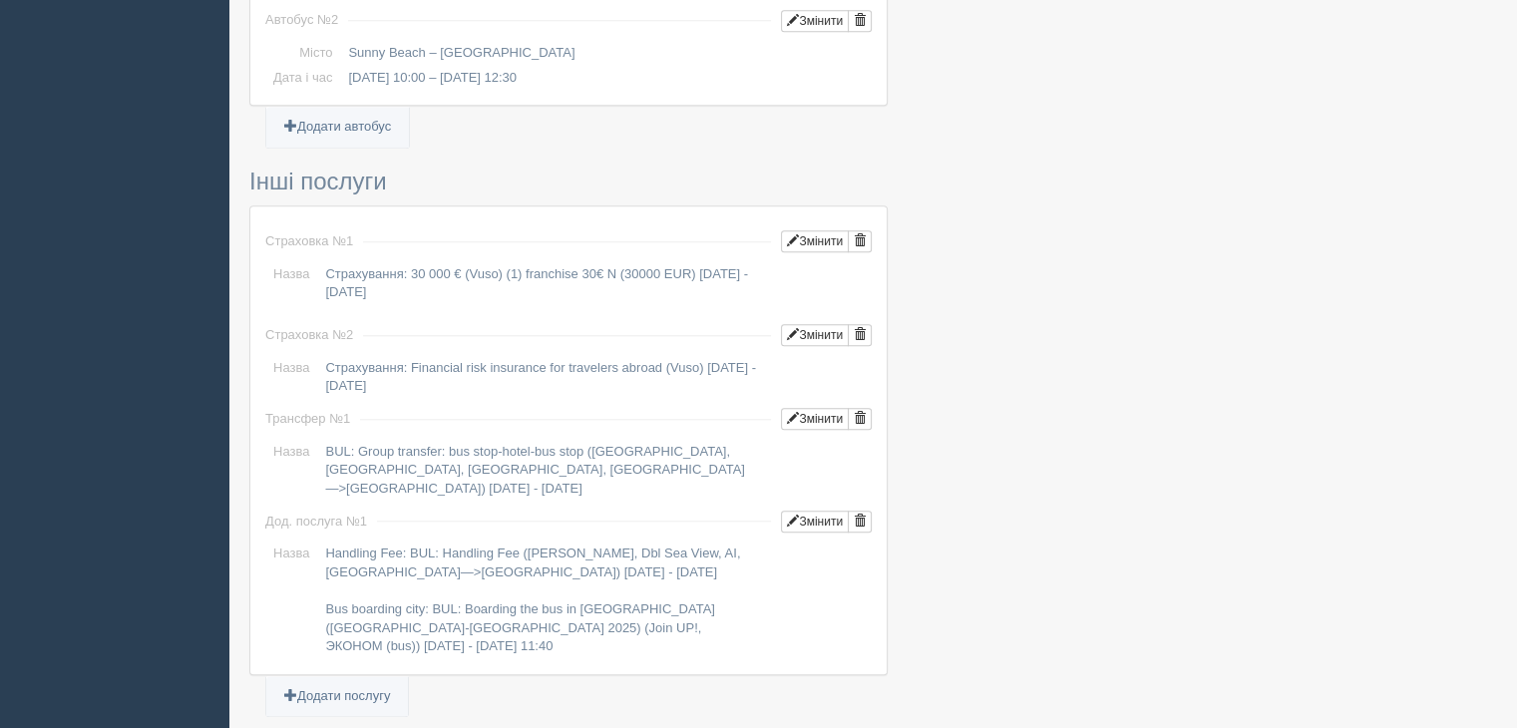
scroll to position [2344, 0]
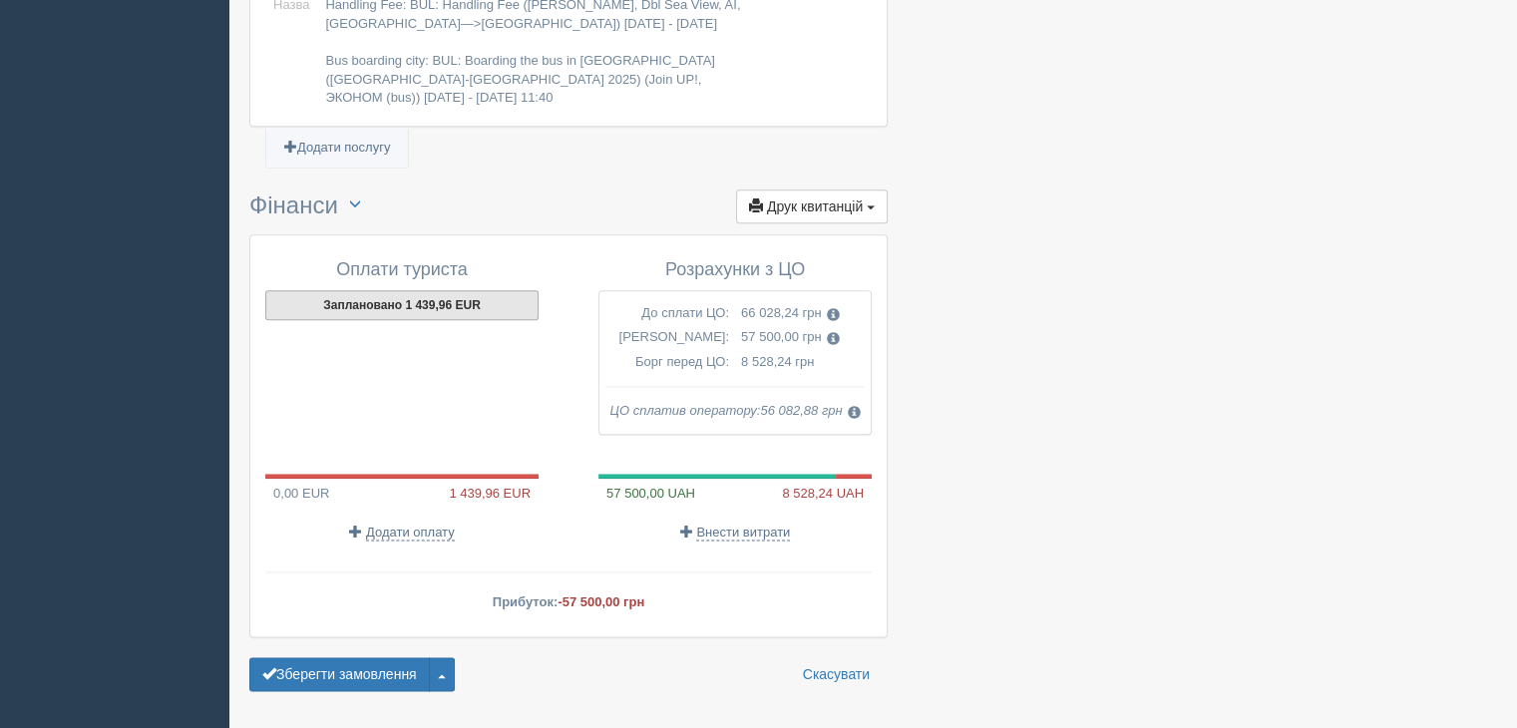
click at [456, 290] on button "Заплановано 1 439,96 EUR" at bounding box center [401, 305] width 273 height 30
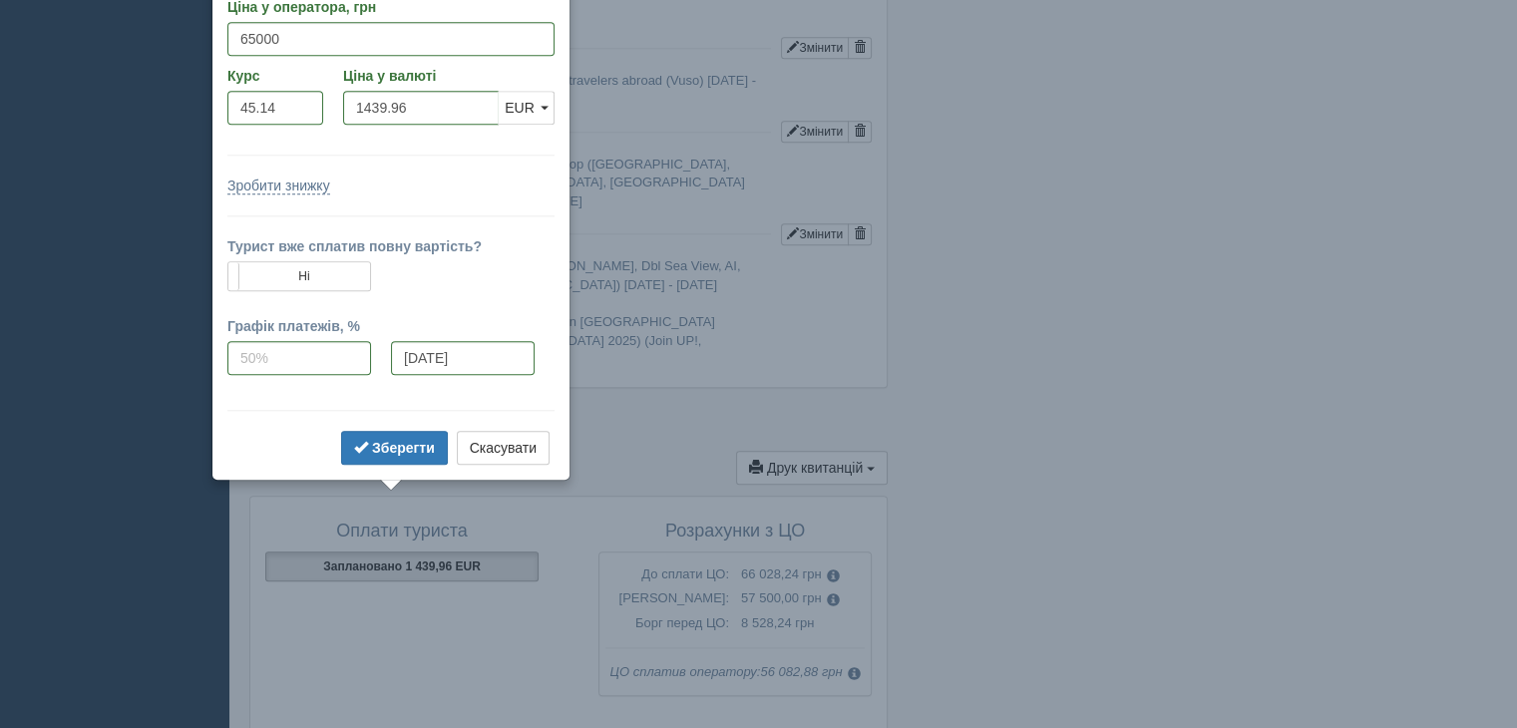
scroll to position [2035, 0]
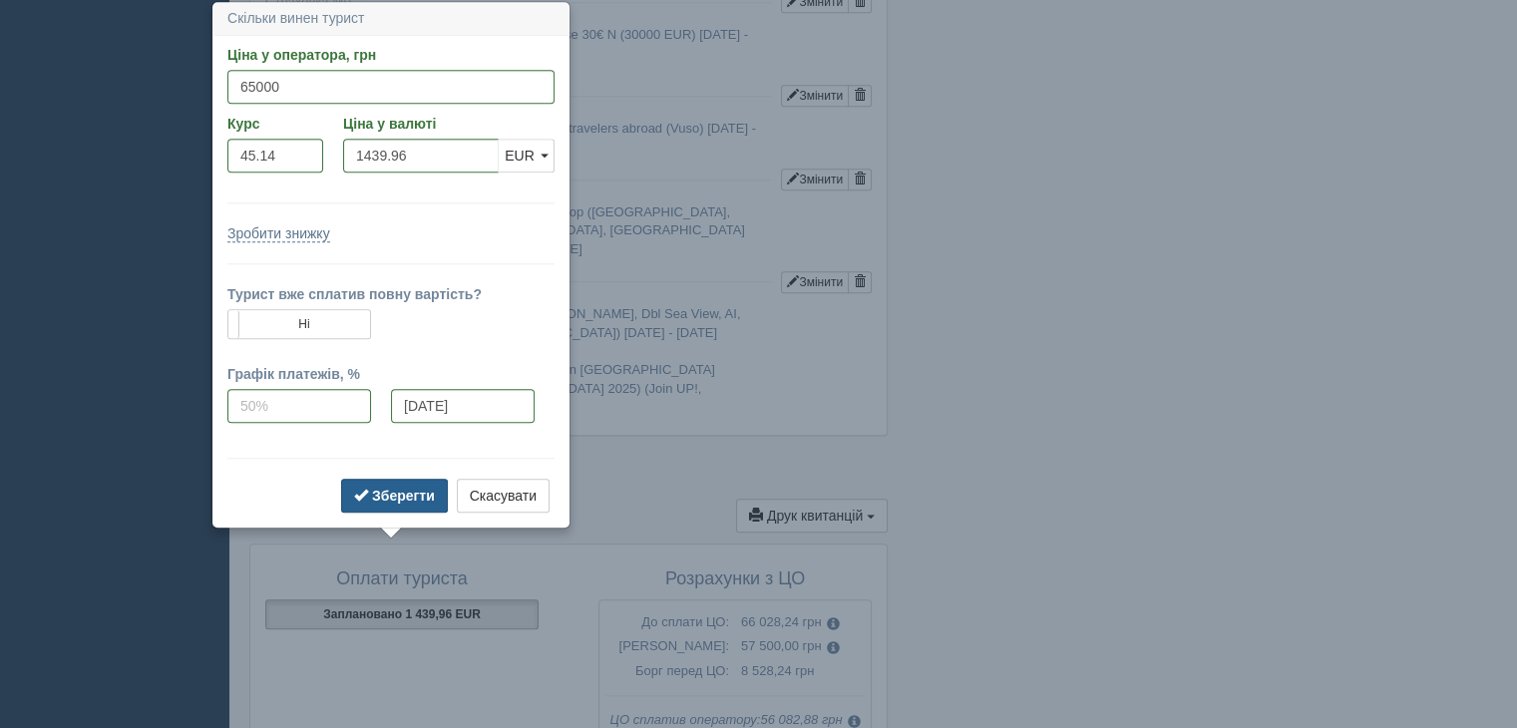
click at [407, 489] on b "Зберегти" at bounding box center [403, 496] width 63 height 16
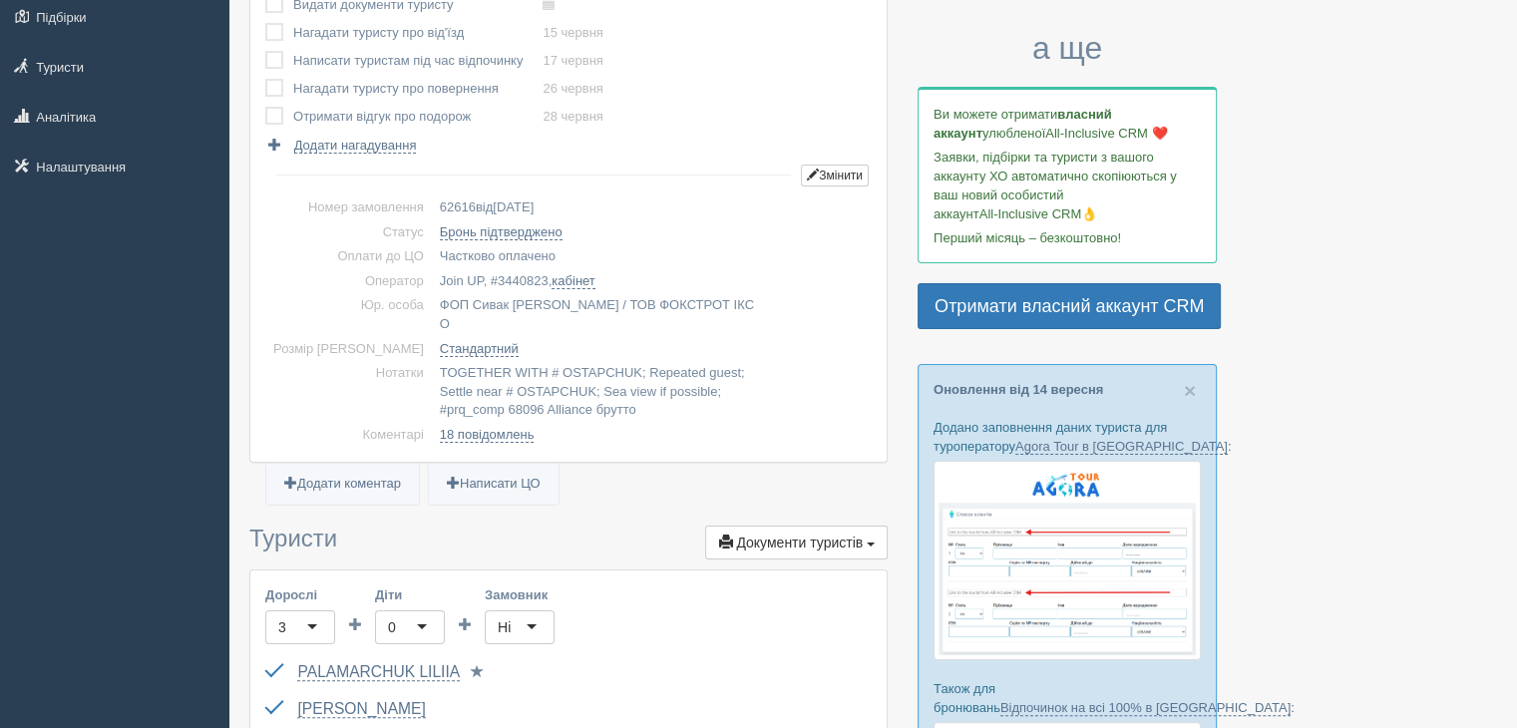
scroll to position [0, 0]
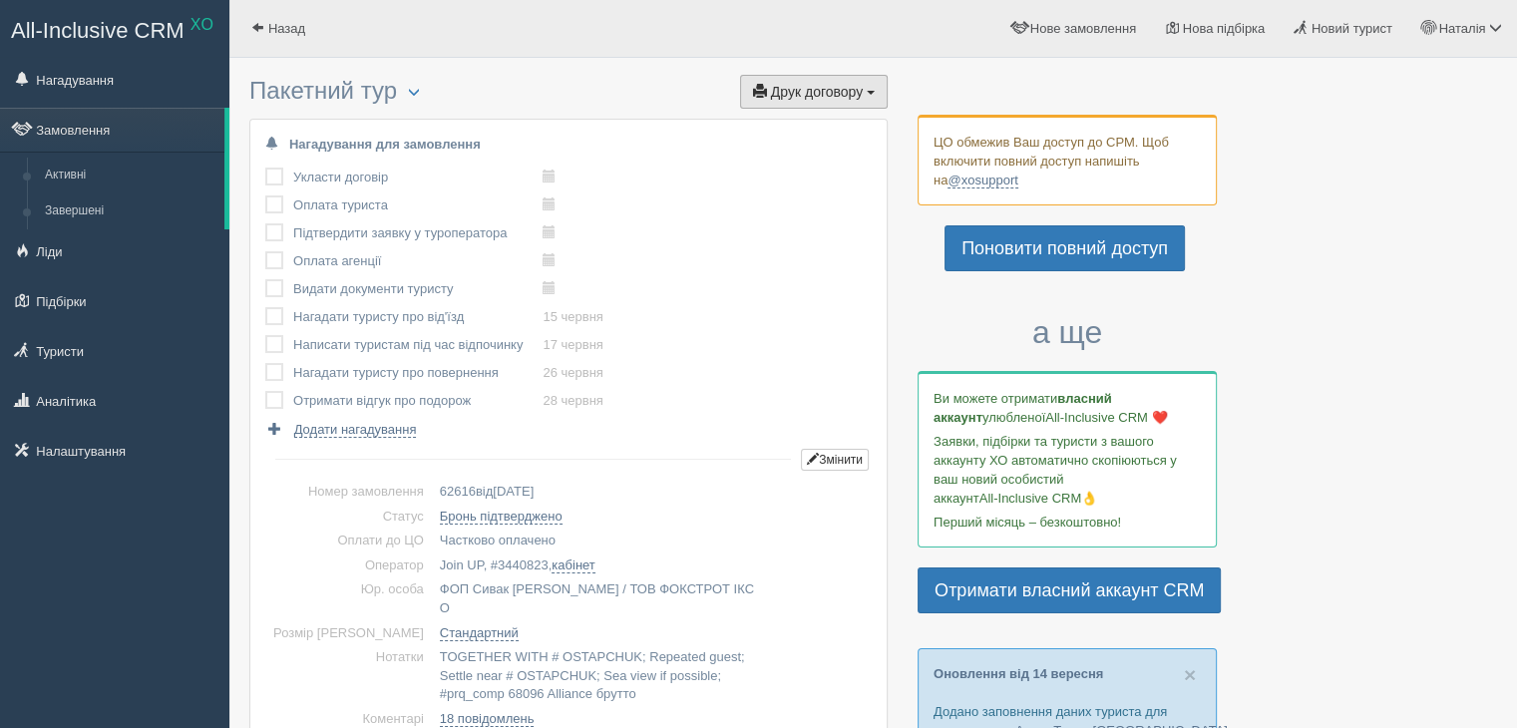
click at [802, 78] on button "Друк договору Друк" at bounding box center [814, 92] width 148 height 34
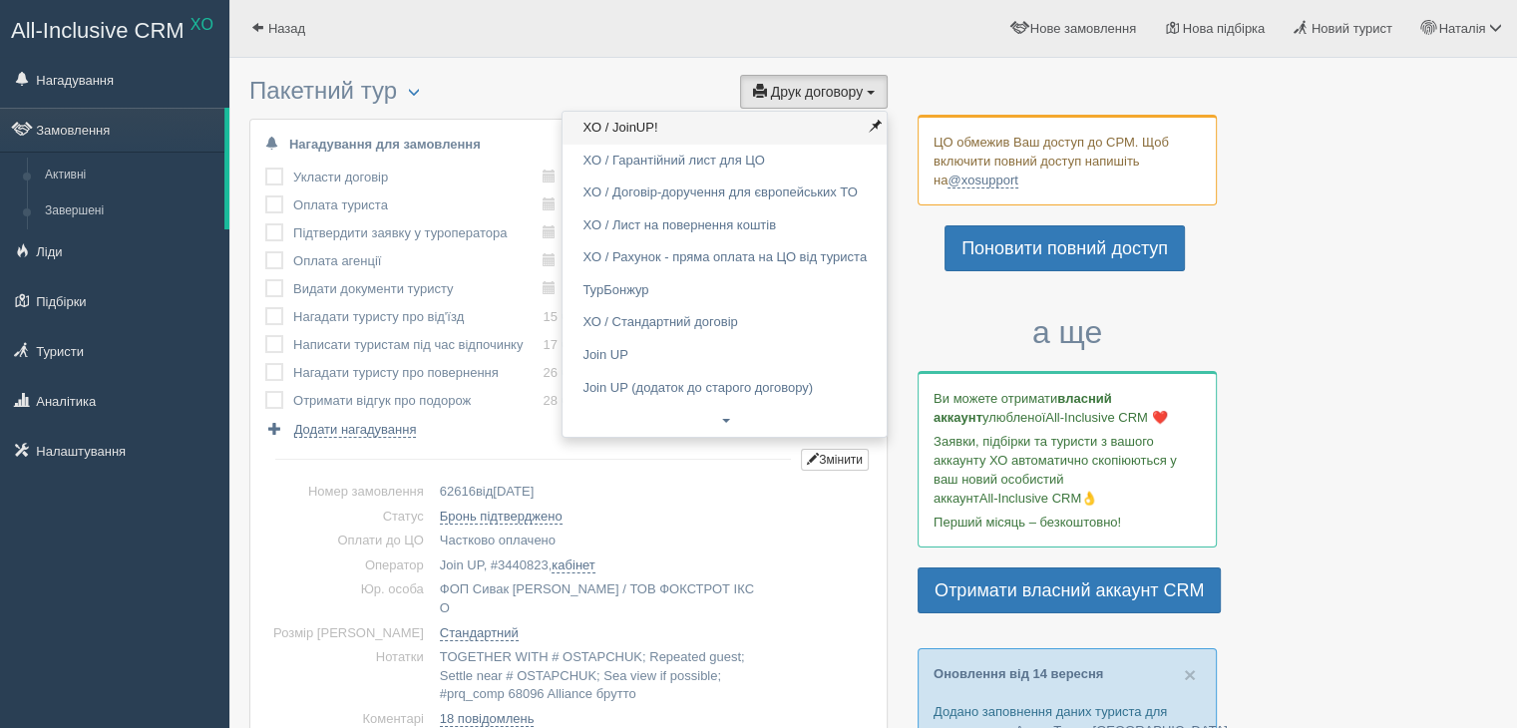
click at [754, 119] on link "XO / JoinUP!" at bounding box center [724, 128] width 324 height 33
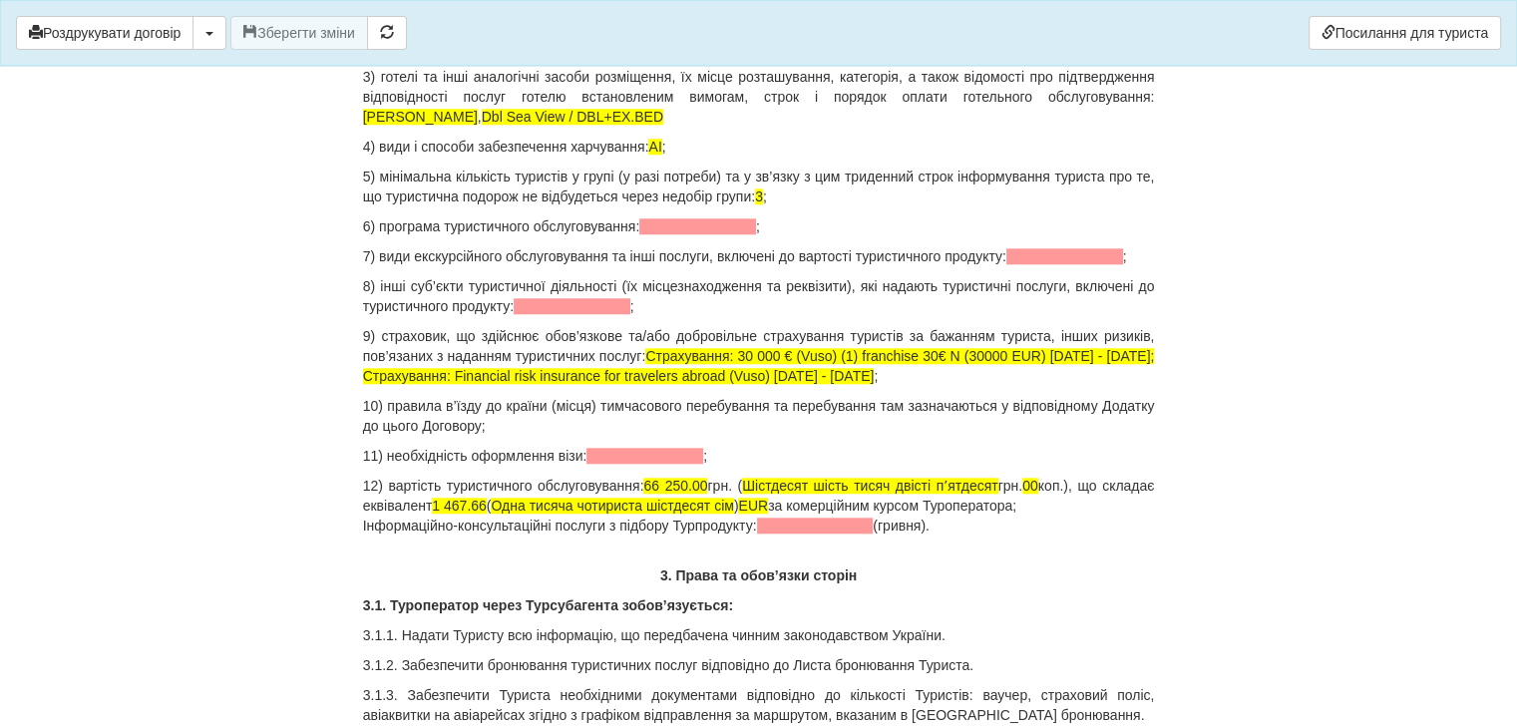
scroll to position [1895, 0]
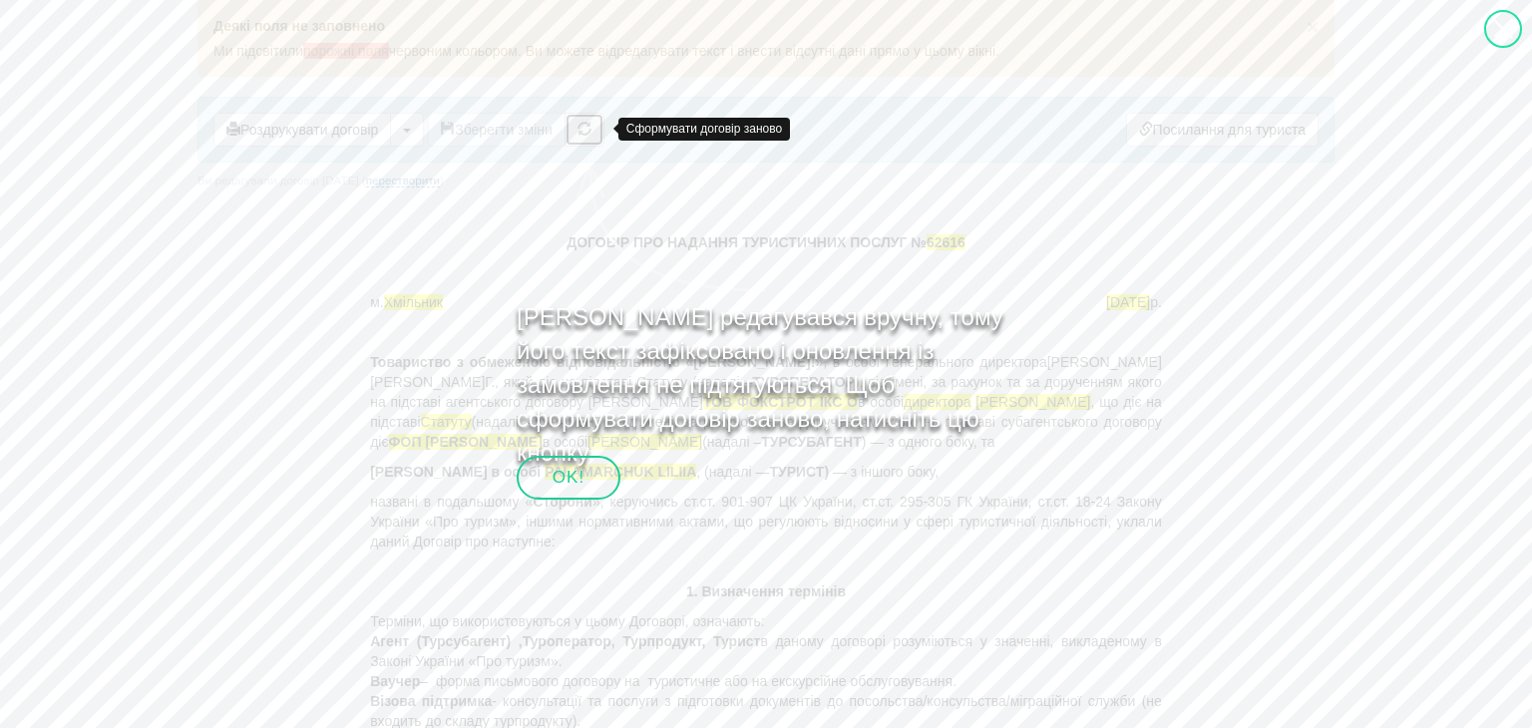
click at [602, 129] on button "button" at bounding box center [584, 130] width 40 height 34
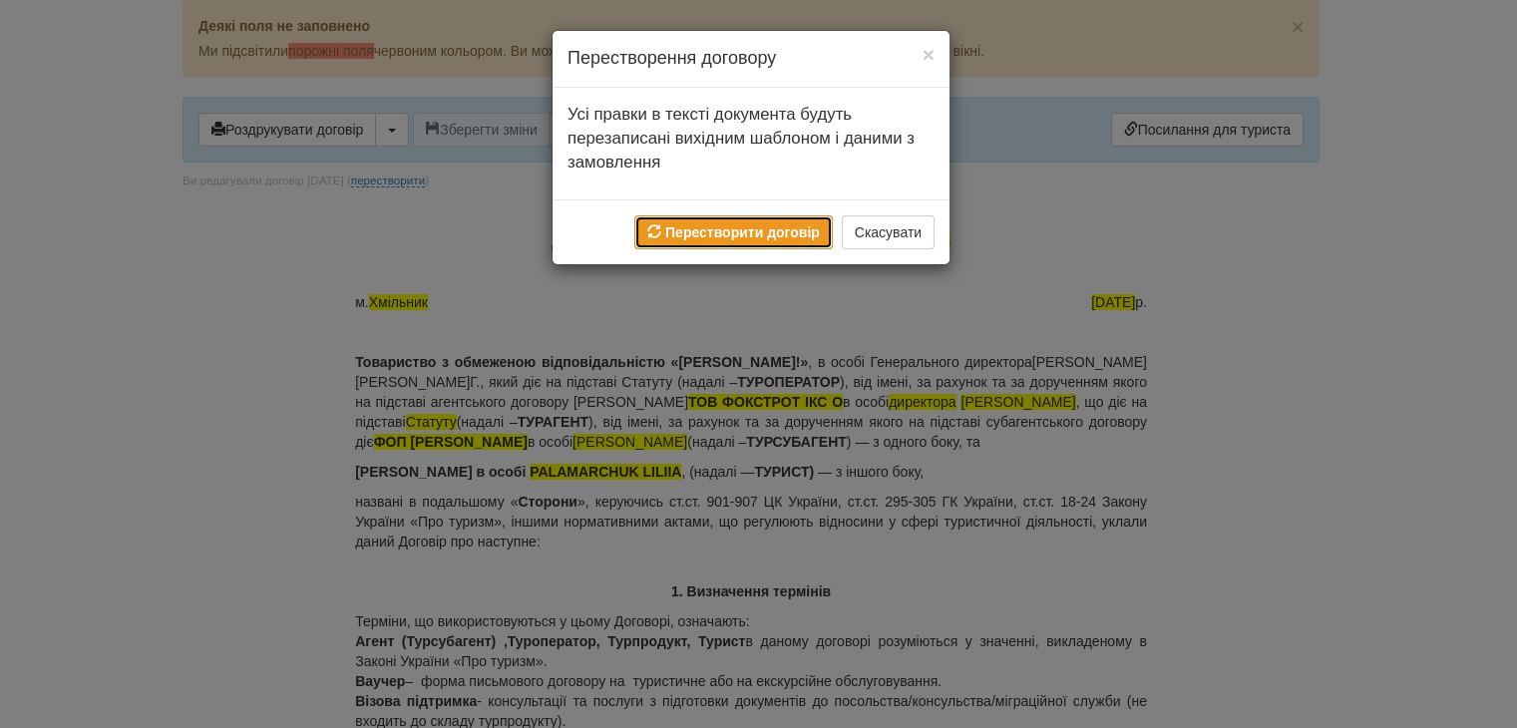
click at [701, 229] on b "Перестворити договір" at bounding box center [742, 232] width 155 height 16
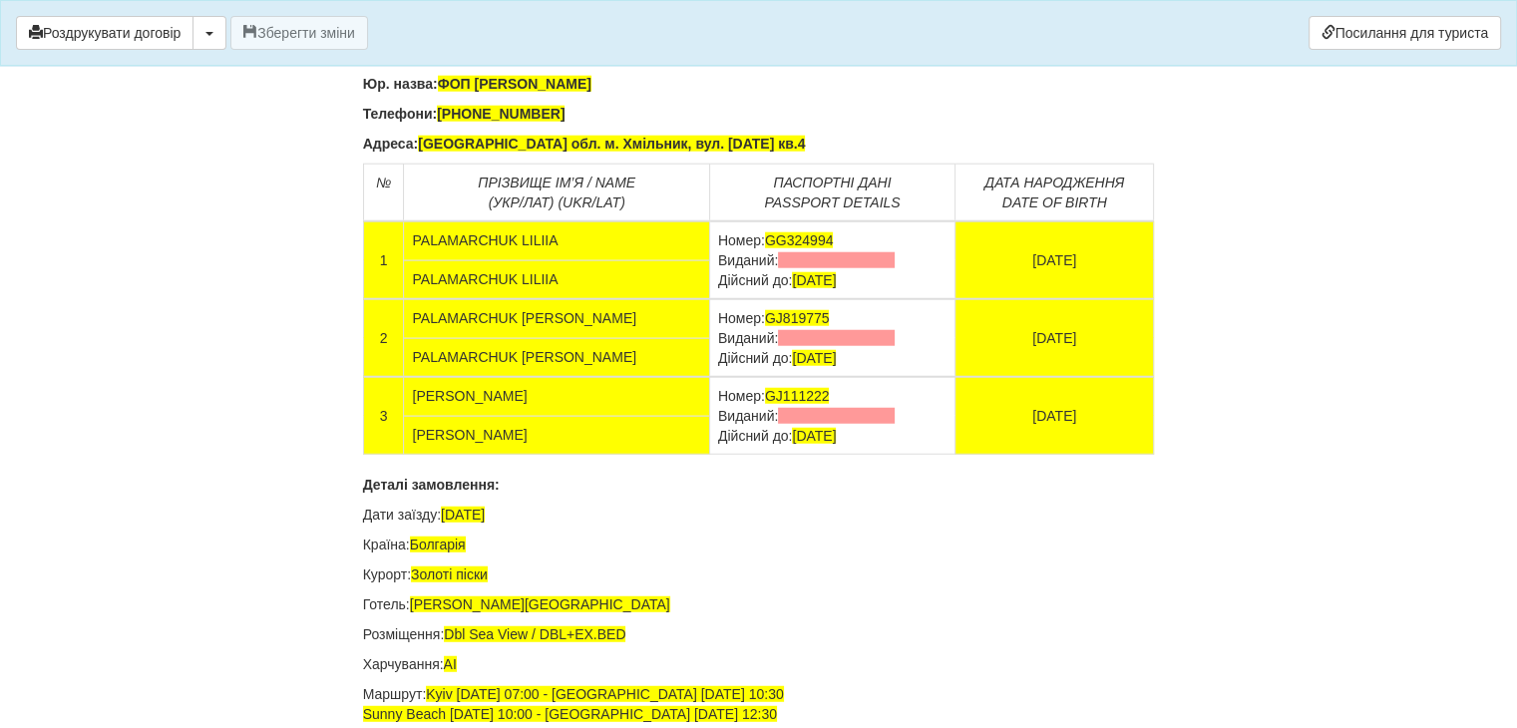
scroll to position [12766, 0]
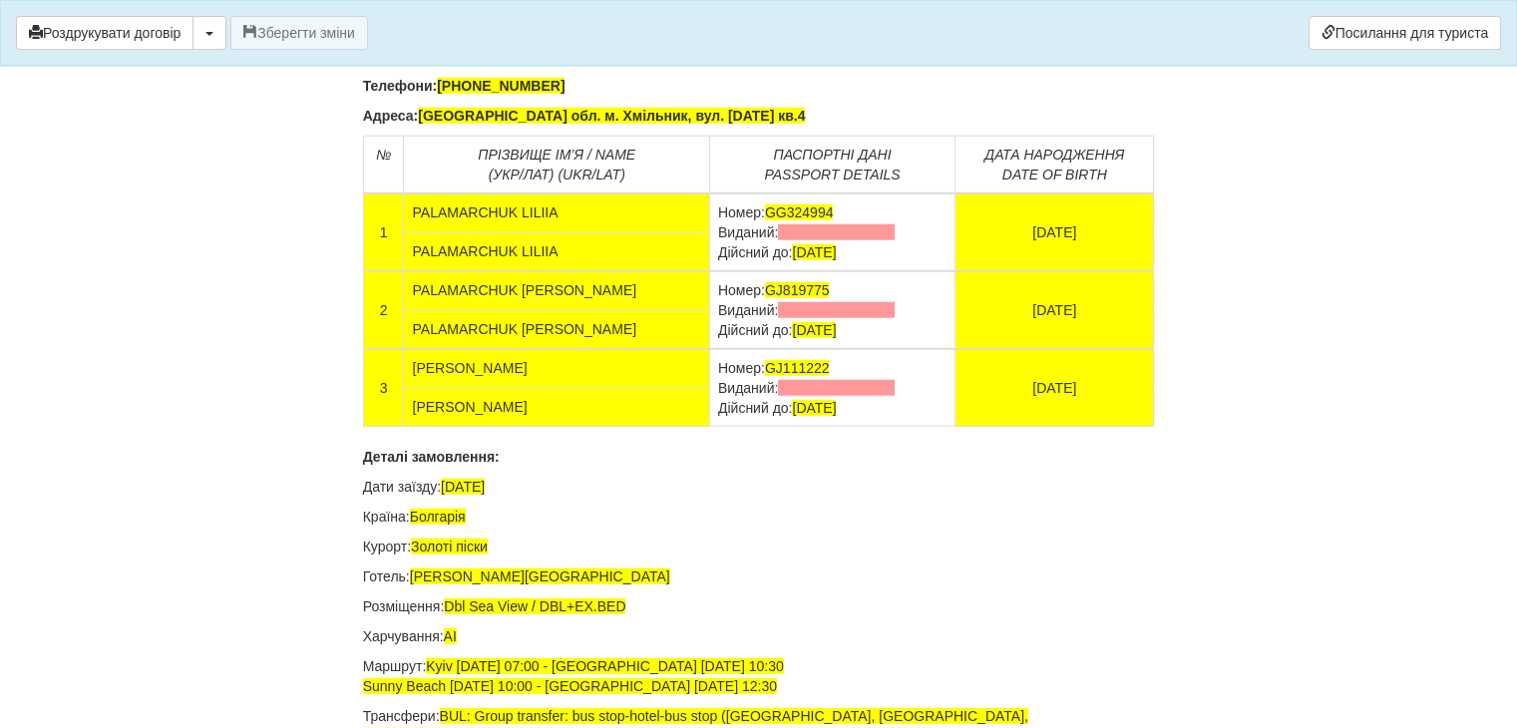
click at [838, 427] on td "Номер: GJ111222 Виданий: Дійсний до: [DATE]" at bounding box center [831, 388] width 245 height 78
click at [773, 341] on table "№ ПРІЗВИЩЕ ІМ’Я / NAME (УКР/ЛАТ) (UKR/LAT) ПАСПОРТНІ ДАНІ PASSPORT DETAILS ДАТА…" at bounding box center [759, 281] width 792 height 291
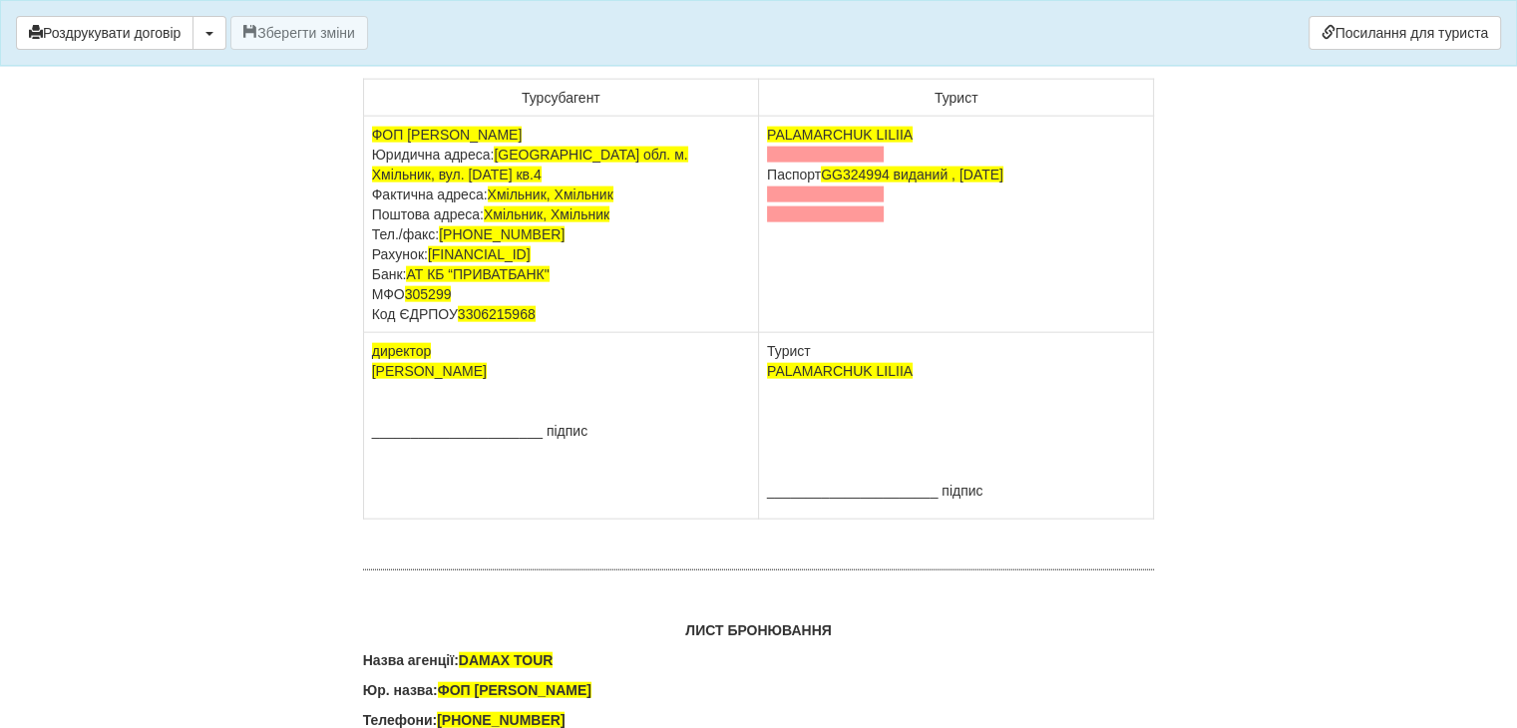
scroll to position [11968, 0]
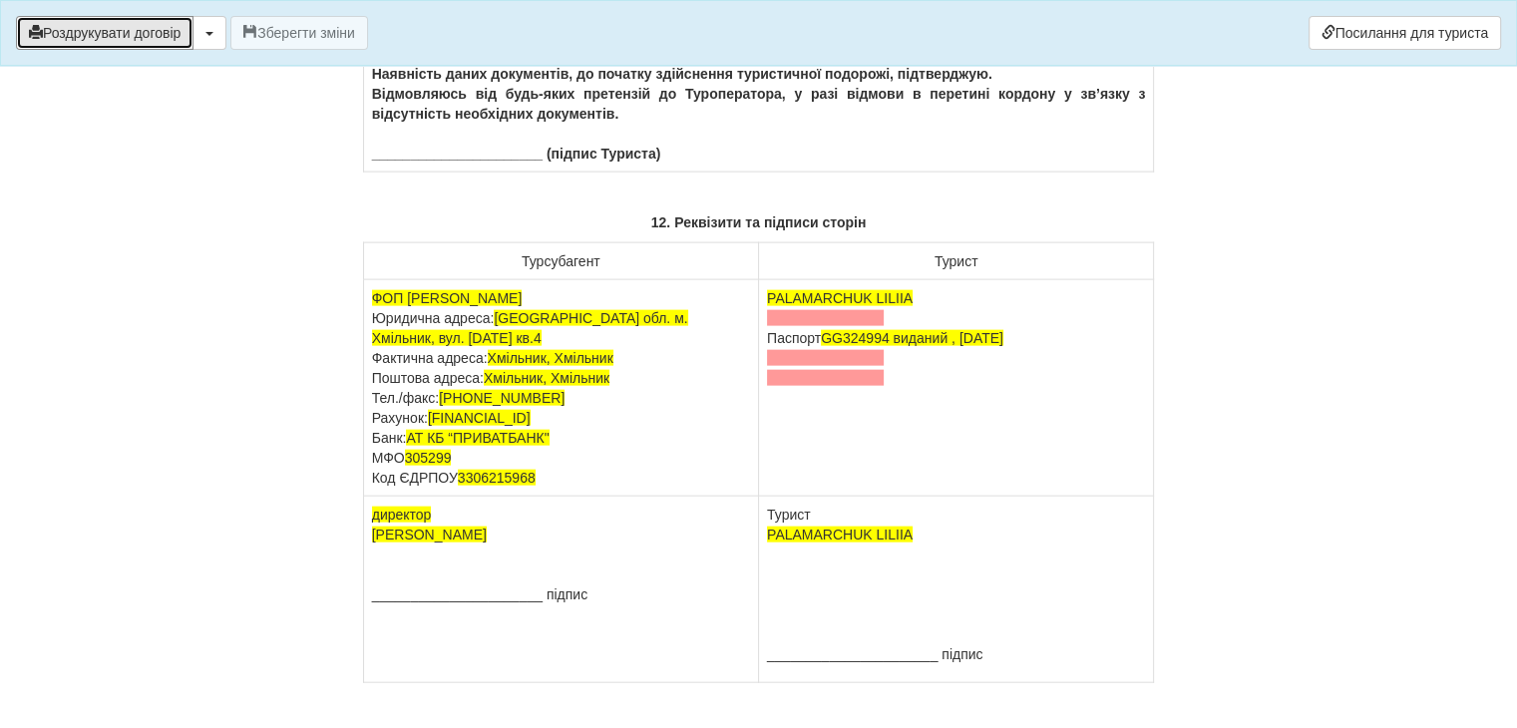
drag, startPoint x: 82, startPoint y: 29, endPoint x: 1112, endPoint y: 644, distance: 1200.0
click at [82, 29] on button "Роздрукувати договір" at bounding box center [105, 33] width 178 height 34
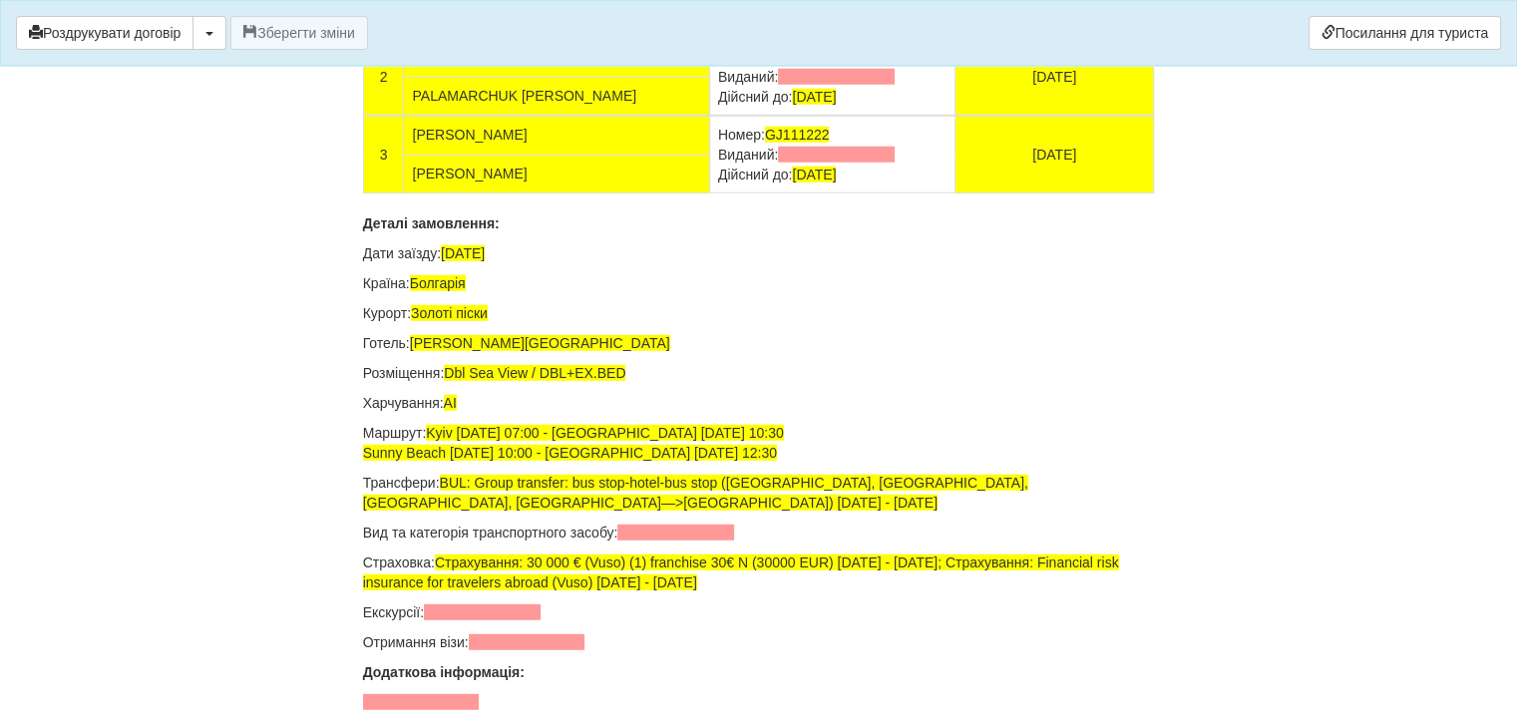
scroll to position [13065, 0]
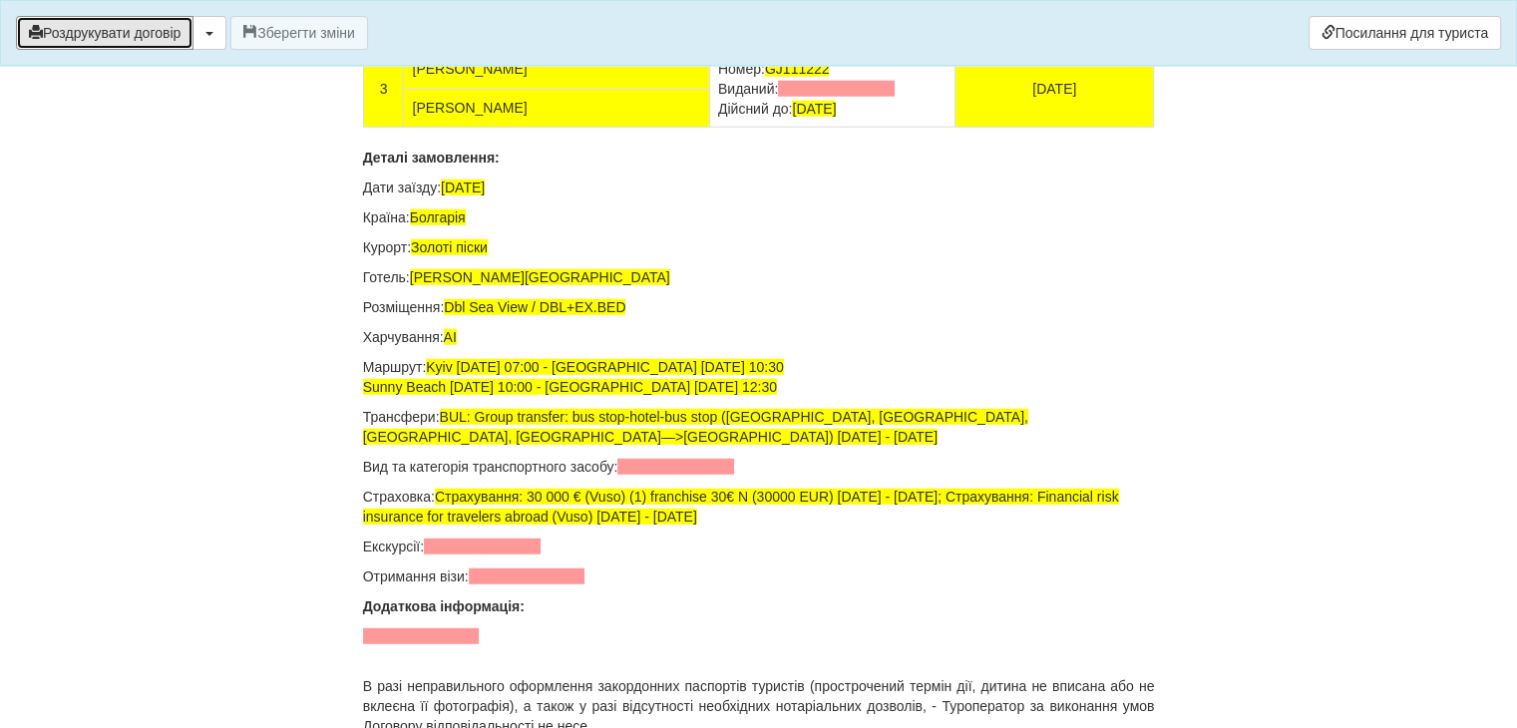
drag, startPoint x: 168, startPoint y: 36, endPoint x: 1124, endPoint y: 638, distance: 1130.3
click at [168, 36] on button "Роздрукувати договір" at bounding box center [105, 33] width 178 height 34
